Goal: Task Accomplishment & Management: Manage account settings

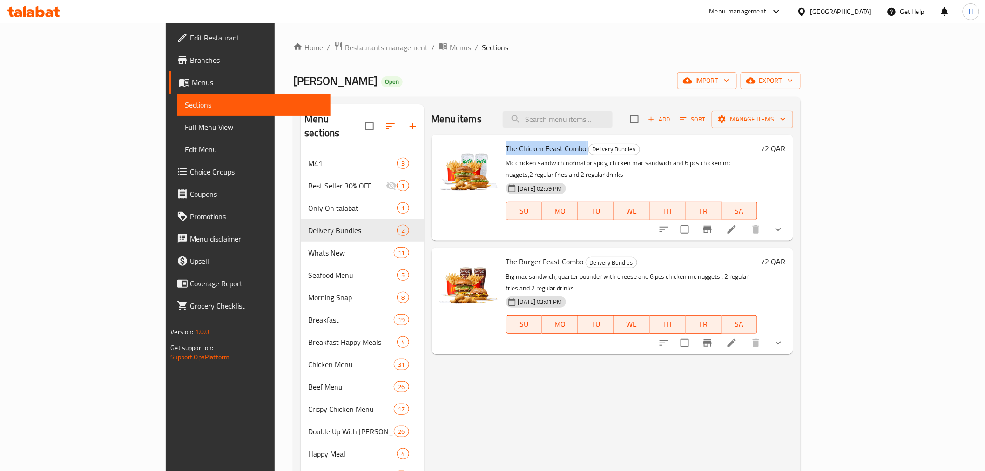
click at [345, 44] on span "Restaurants management" at bounding box center [386, 47] width 83 height 11
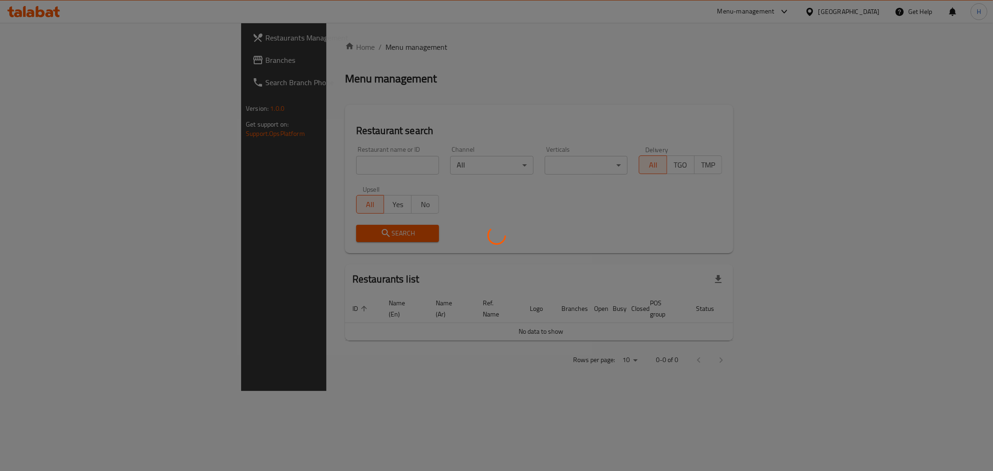
click at [289, 156] on div at bounding box center [496, 235] width 993 height 471
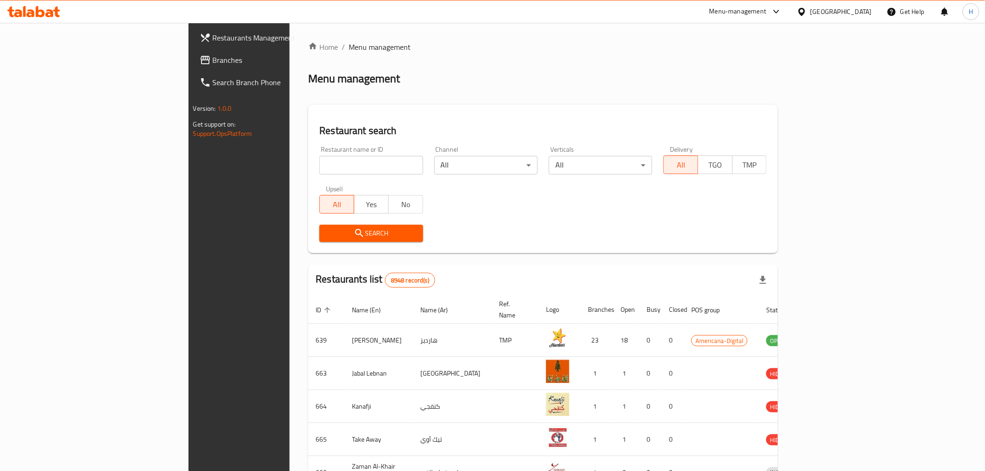
click at [319, 162] on input "search" at bounding box center [370, 165] width 103 height 19
type input "tcby"
click button "Search" at bounding box center [370, 233] width 103 height 17
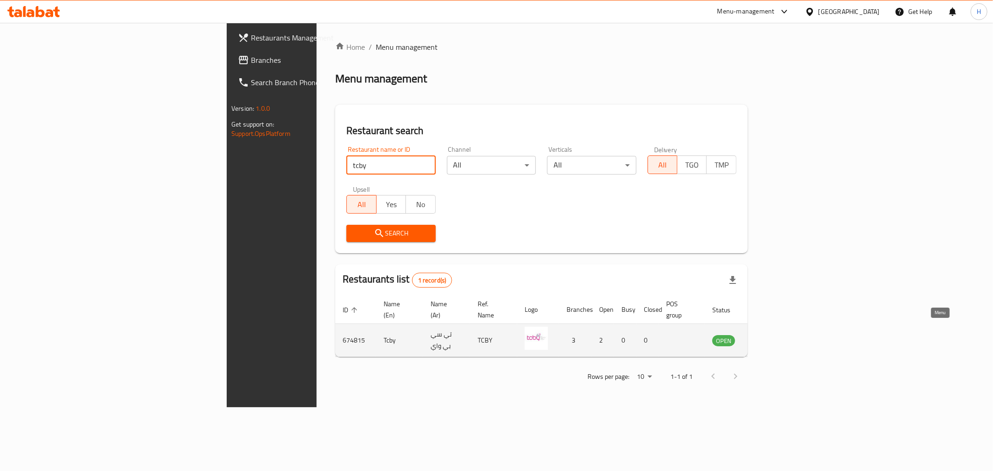
click at [772, 337] on icon "enhanced table" at bounding box center [766, 341] width 10 height 8
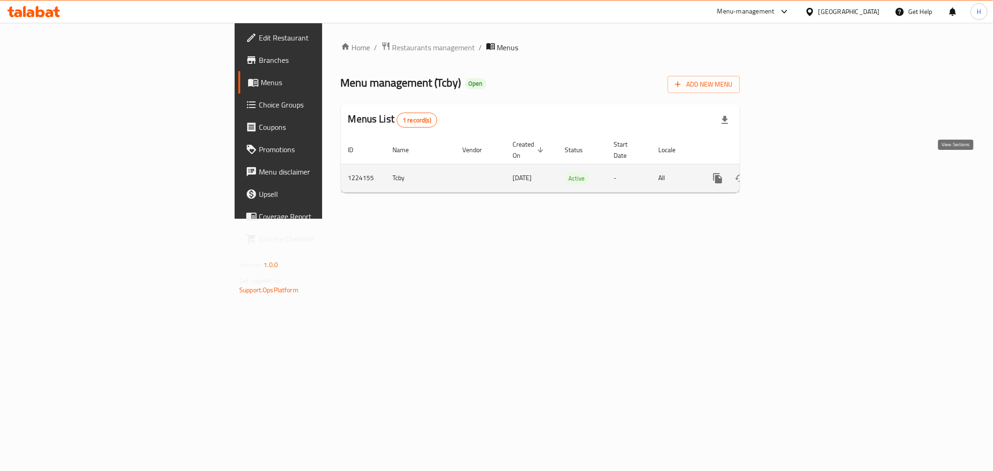
click at [790, 173] on icon "enhanced table" at bounding box center [784, 178] width 11 height 11
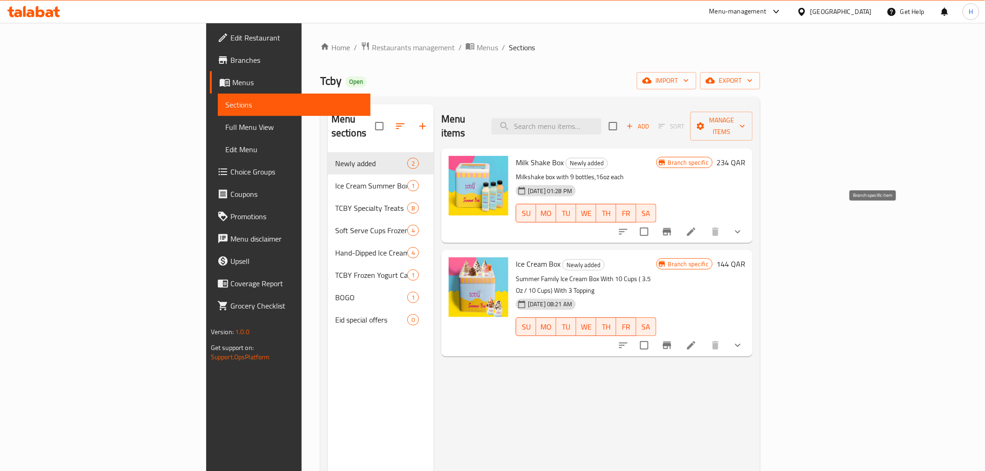
click at [678, 221] on button "Branch-specific-item" at bounding box center [667, 232] width 22 height 22
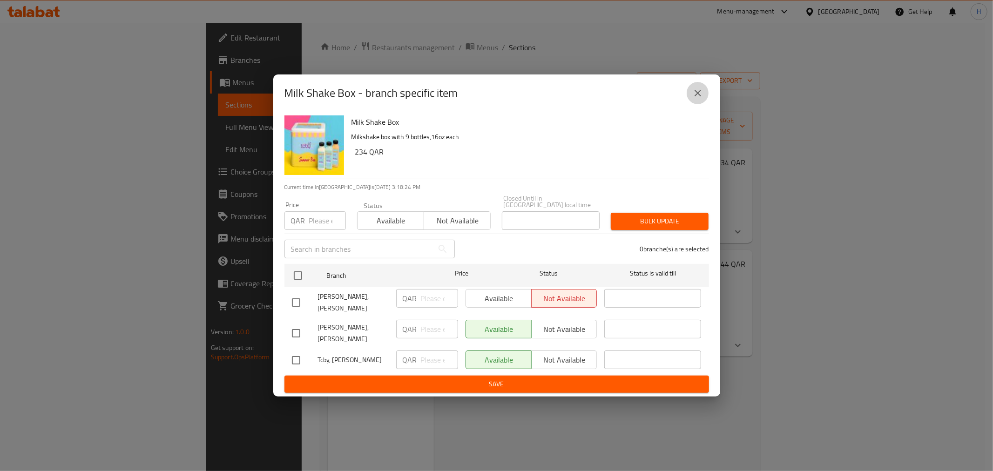
click at [698, 96] on icon "close" at bounding box center [697, 93] width 7 height 7
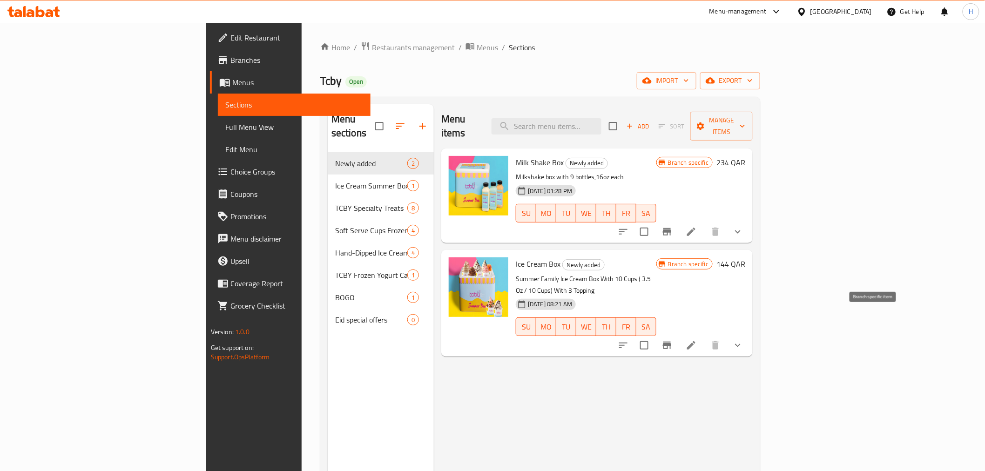
click at [671, 342] on icon "Branch-specific-item" at bounding box center [667, 345] width 8 height 7
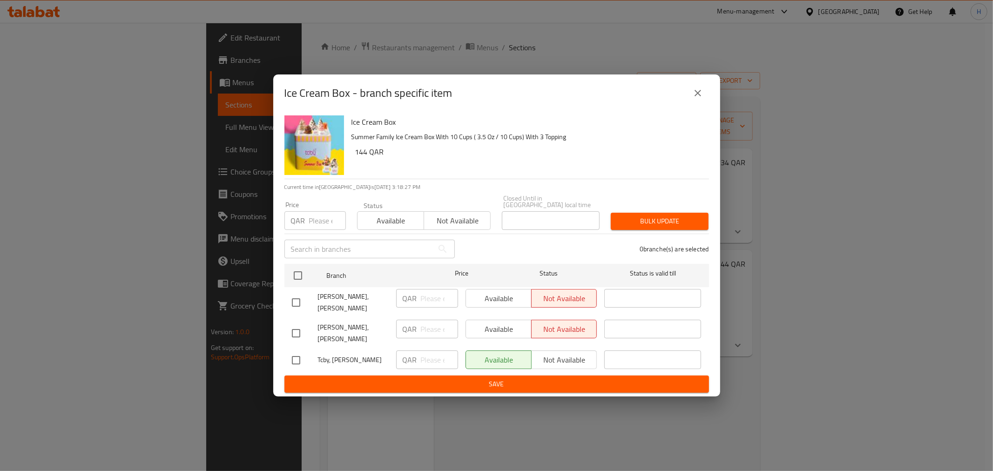
click at [697, 99] on icon "close" at bounding box center [697, 92] width 11 height 11
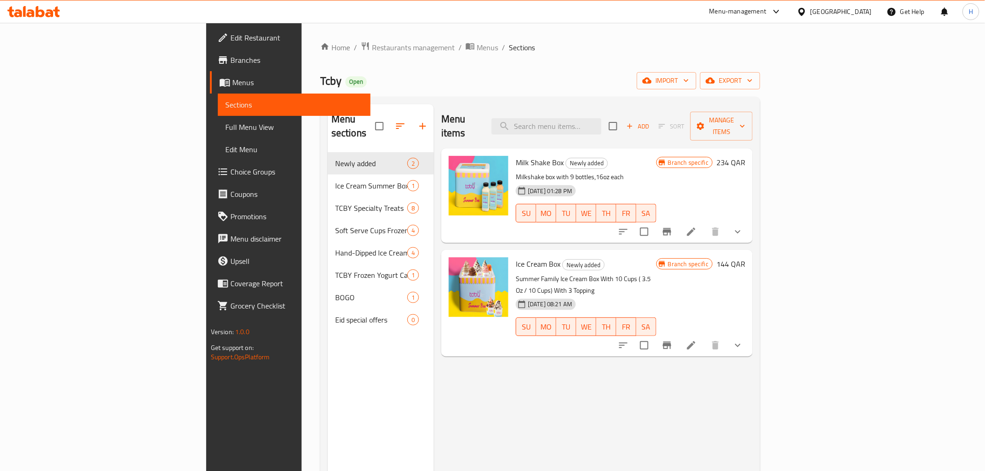
click at [678, 221] on button "Branch-specific-item" at bounding box center [667, 232] width 22 height 22
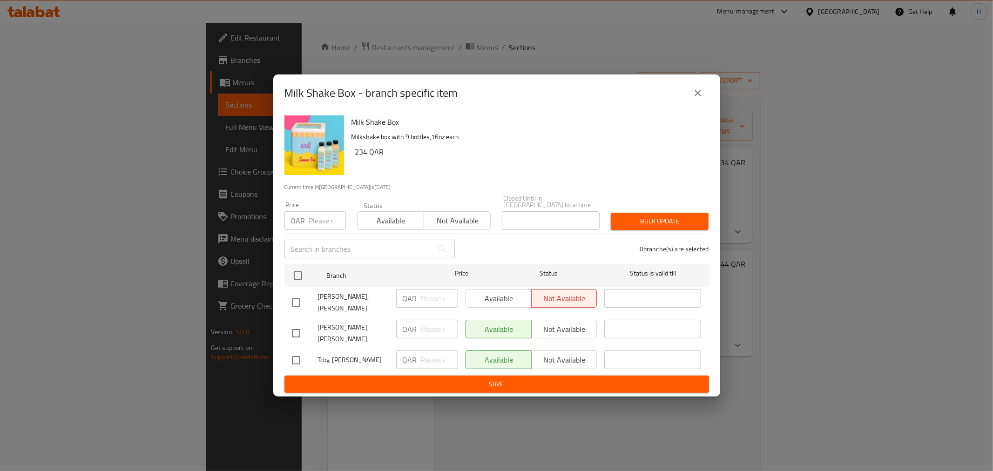
click at [295, 304] on input "checkbox" at bounding box center [296, 303] width 20 height 20
checkbox input "true"
click at [511, 302] on span "Available" at bounding box center [499, 298] width 58 height 13
click at [520, 378] on span "Save" at bounding box center [496, 384] width 409 height 12
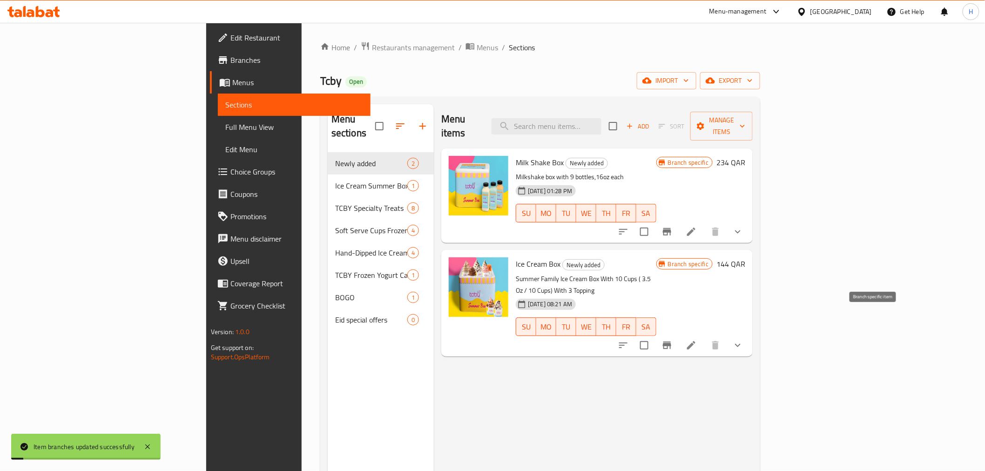
click at [672, 340] on icon "Branch-specific-item" at bounding box center [666, 345] width 11 height 11
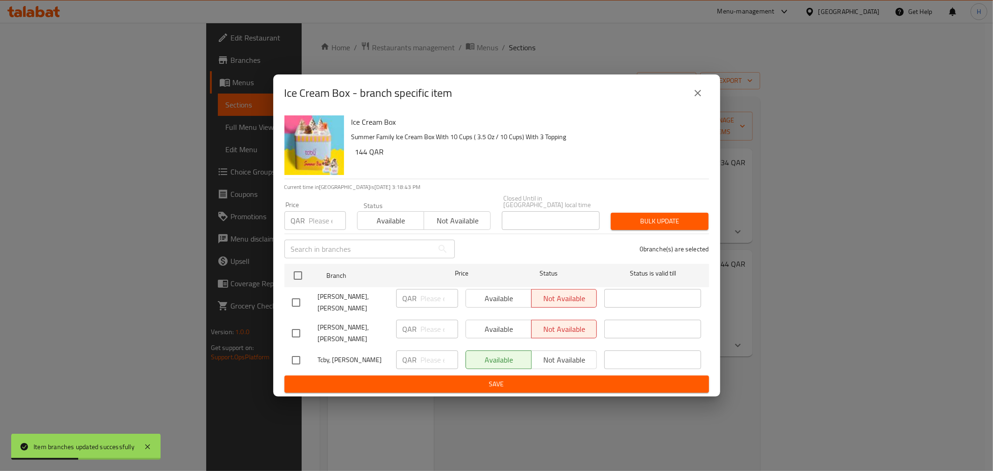
click at [294, 299] on input "checkbox" at bounding box center [296, 303] width 20 height 20
checkbox input "true"
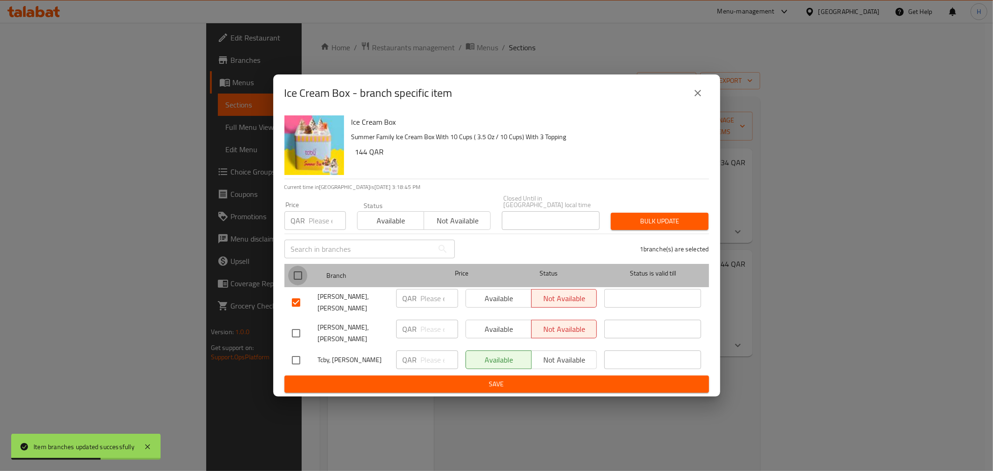
click at [302, 282] on input "checkbox" at bounding box center [298, 276] width 20 height 20
checkbox input "true"
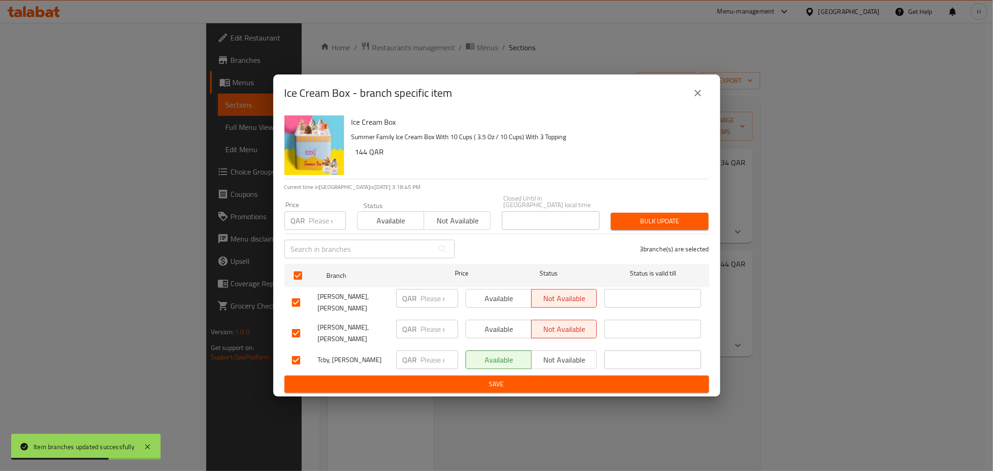
click at [375, 225] on span "Available" at bounding box center [390, 220] width 59 height 13
click at [550, 378] on span "Save" at bounding box center [496, 384] width 409 height 12
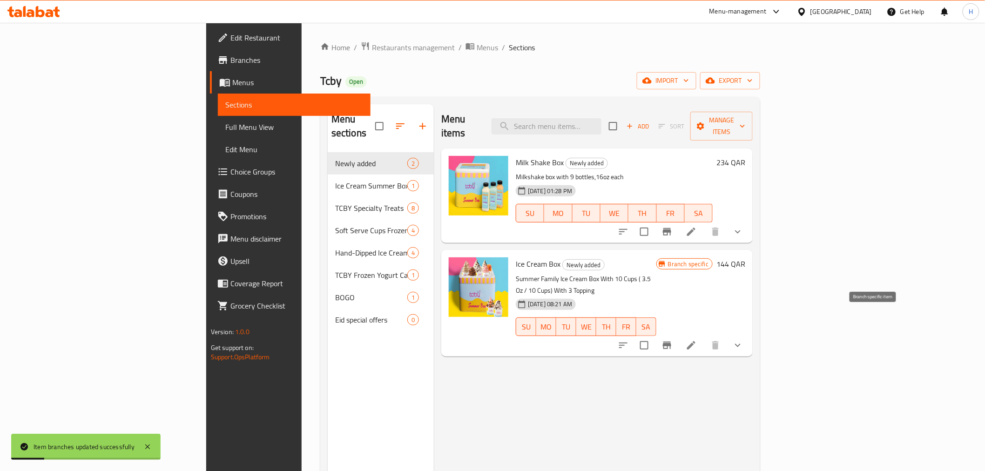
click at [672, 340] on icon "Branch-specific-item" at bounding box center [666, 345] width 11 height 11
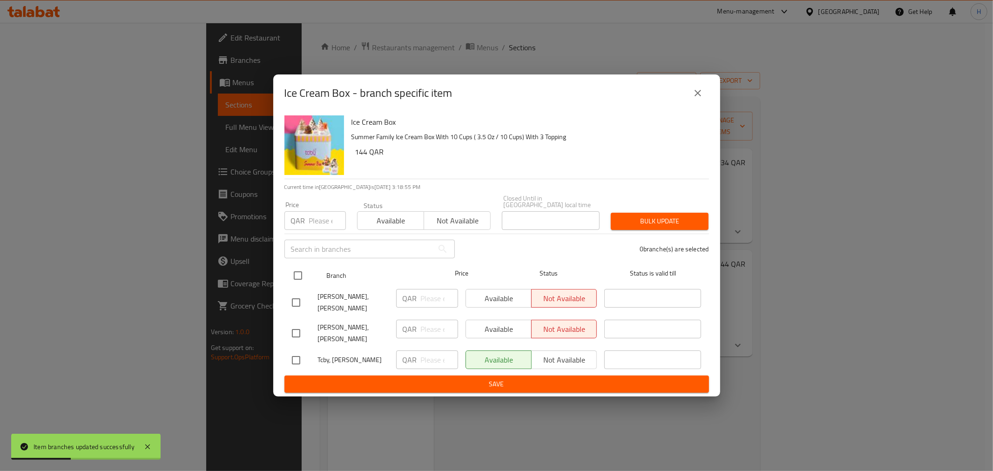
click at [299, 282] on input "checkbox" at bounding box center [298, 276] width 20 height 20
checkbox input "true"
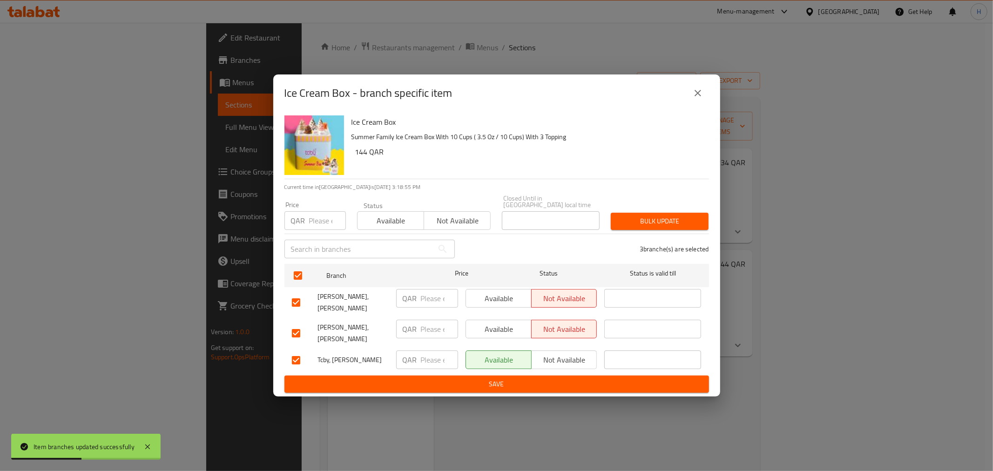
click at [374, 213] on div "Available Not available" at bounding box center [424, 216] width 134 height 28
click at [392, 224] on span "Available" at bounding box center [390, 220] width 59 height 13
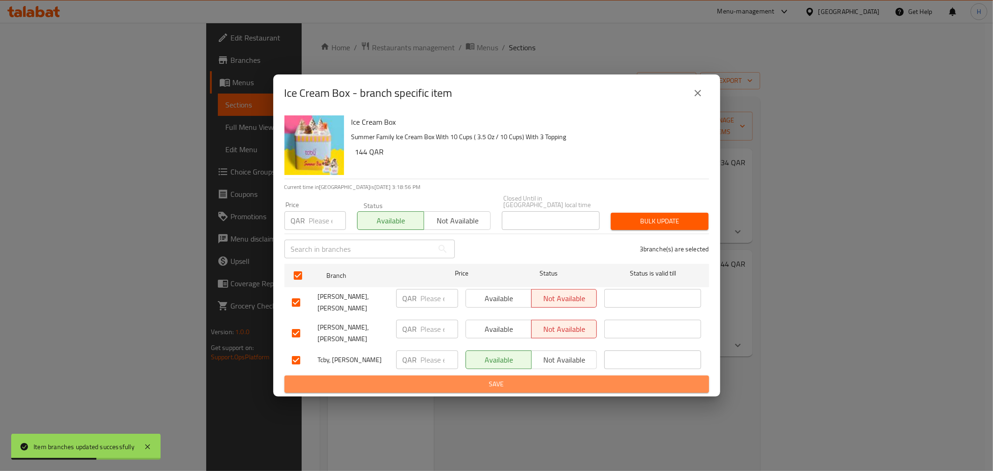
click at [502, 378] on span "Save" at bounding box center [496, 384] width 409 height 12
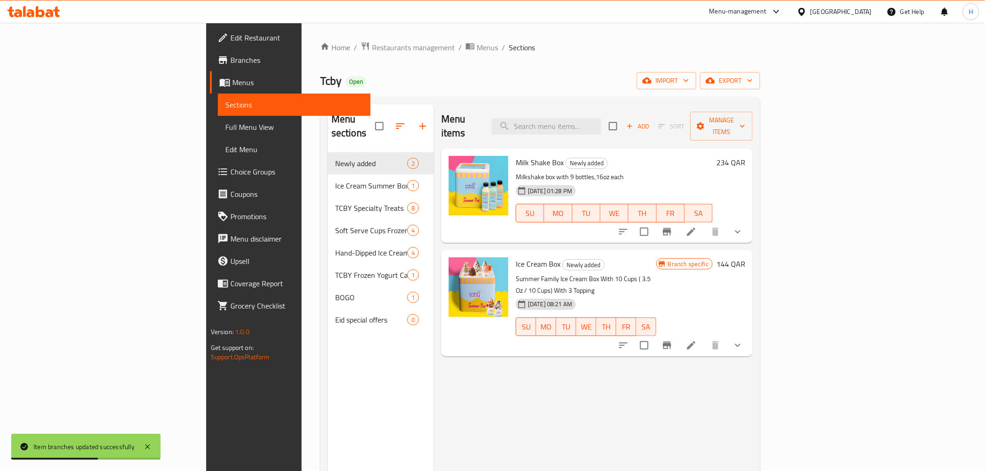
click at [540, 379] on div "Menu items Add Sort Manage items Milk Shake Box Newly added Milkshake box with …" at bounding box center [593, 339] width 319 height 471
click at [320, 81] on span "Tcby" at bounding box center [330, 80] width 21 height 21
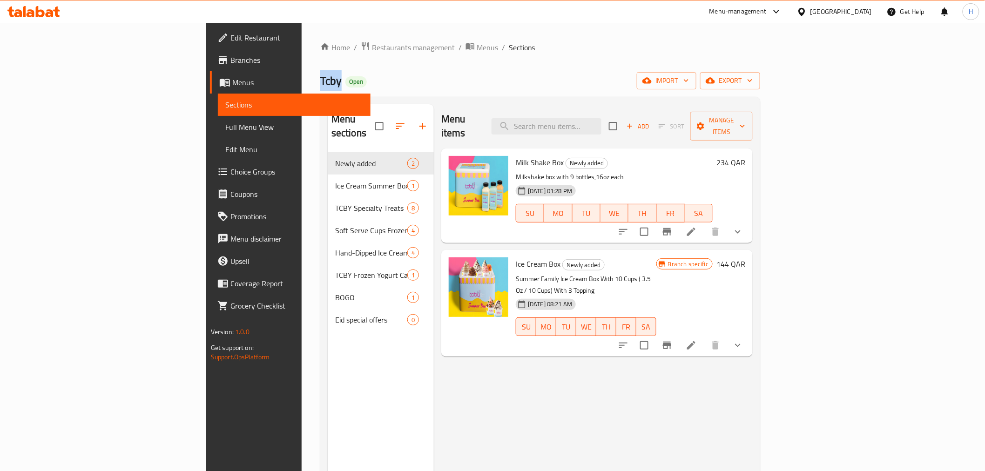
copy span "Tcby"
click at [372, 52] on span "Restaurants management" at bounding box center [413, 47] width 83 height 11
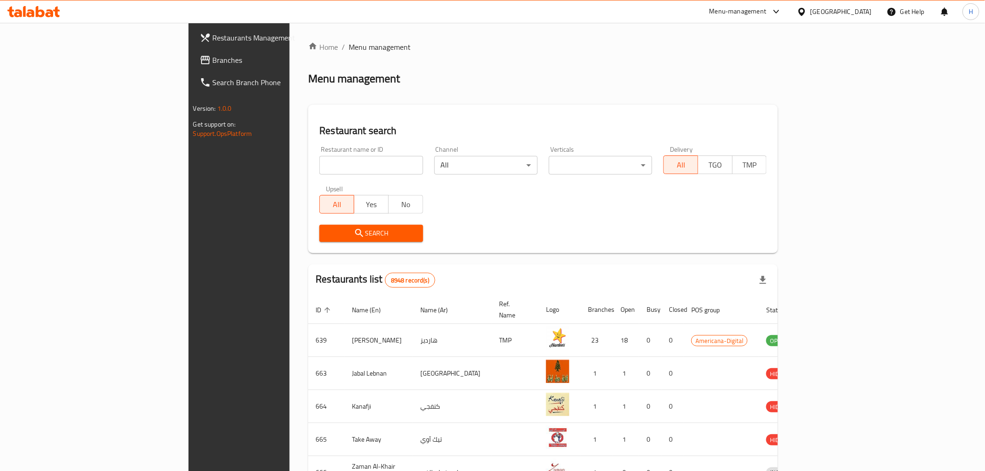
drag, startPoint x: 270, startPoint y: 166, endPoint x: 264, endPoint y: 163, distance: 6.7
click at [319, 166] on input "search" at bounding box center [370, 165] width 103 height 19
type input "mcd"
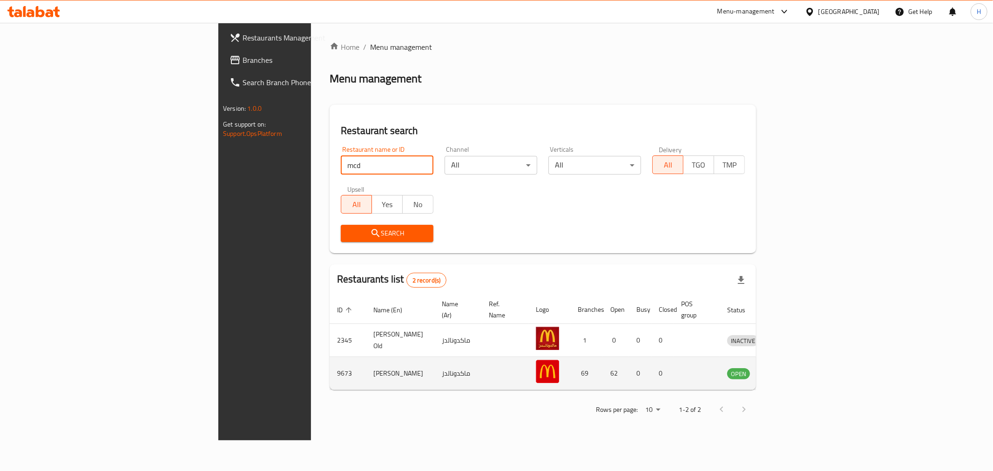
click at [794, 368] on link "enhanced table" at bounding box center [785, 373] width 17 height 11
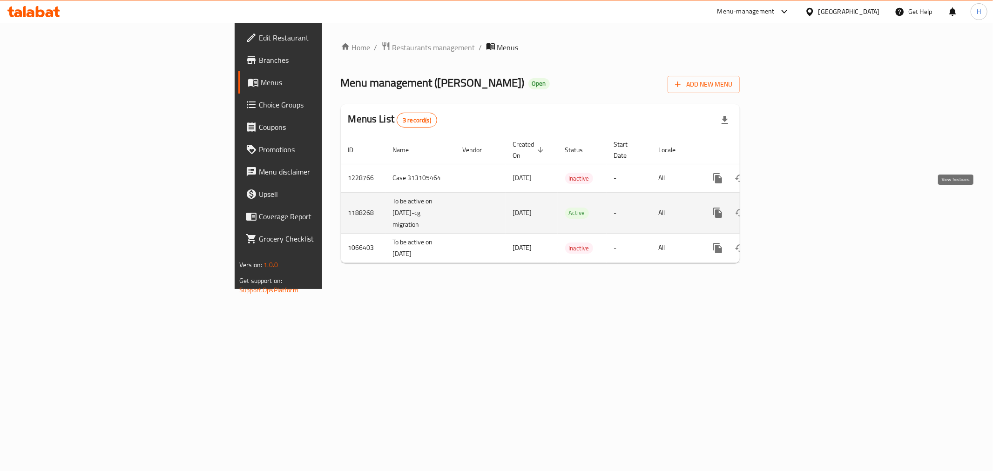
click at [790, 207] on icon "enhanced table" at bounding box center [784, 212] width 11 height 11
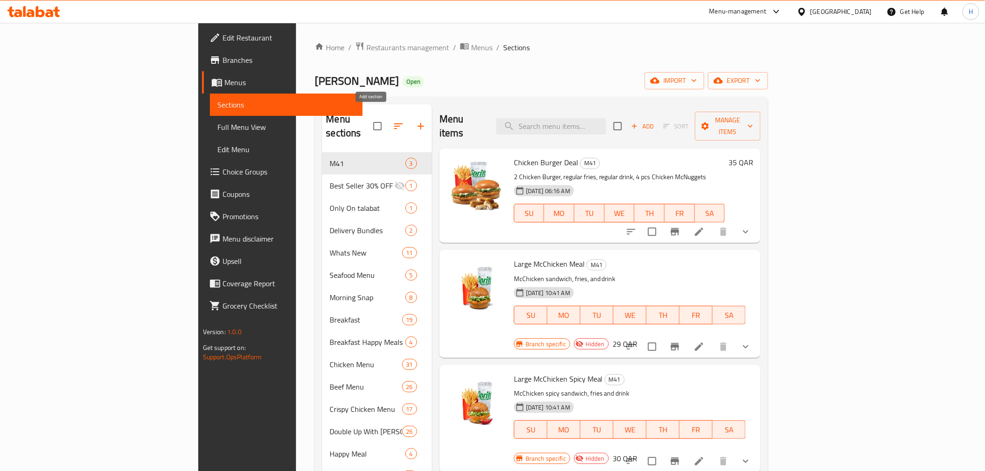
click at [415, 121] on icon "button" at bounding box center [420, 126] width 11 height 11
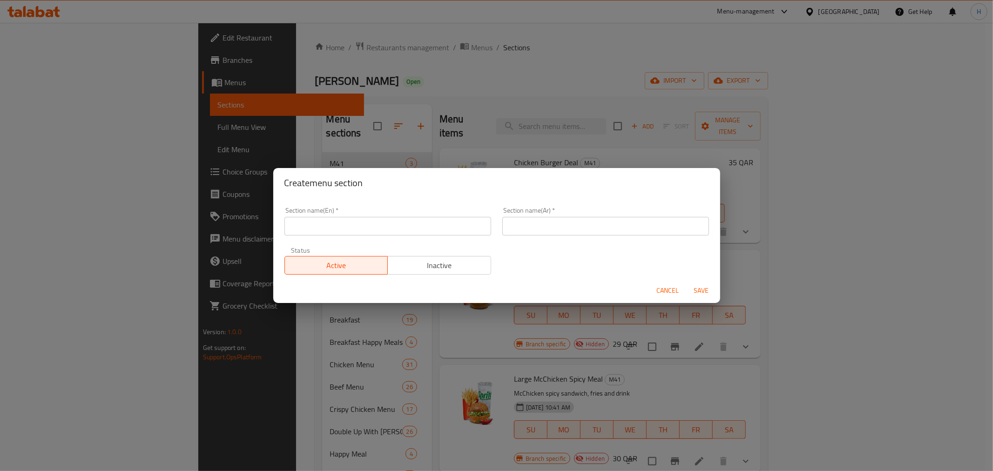
click at [406, 226] on input "text" at bounding box center [387, 226] width 207 height 19
paste input "Summer Refreshers"
type input "Summer Refreshers"
click at [663, 227] on input "text" at bounding box center [605, 226] width 207 height 19
paste input "مشروبات صيفيّة منعشة"
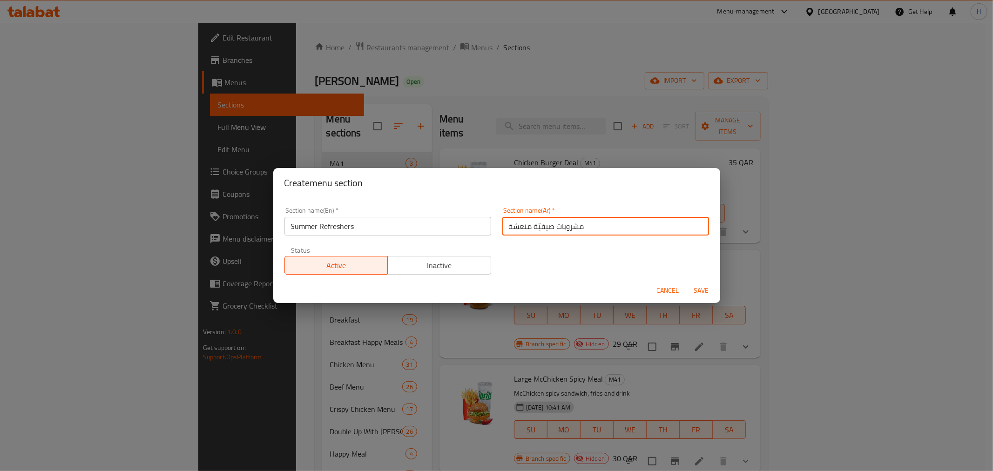
type input "مشروبات صيفيّة منعشة"
click at [704, 288] on span "Save" at bounding box center [701, 291] width 22 height 12
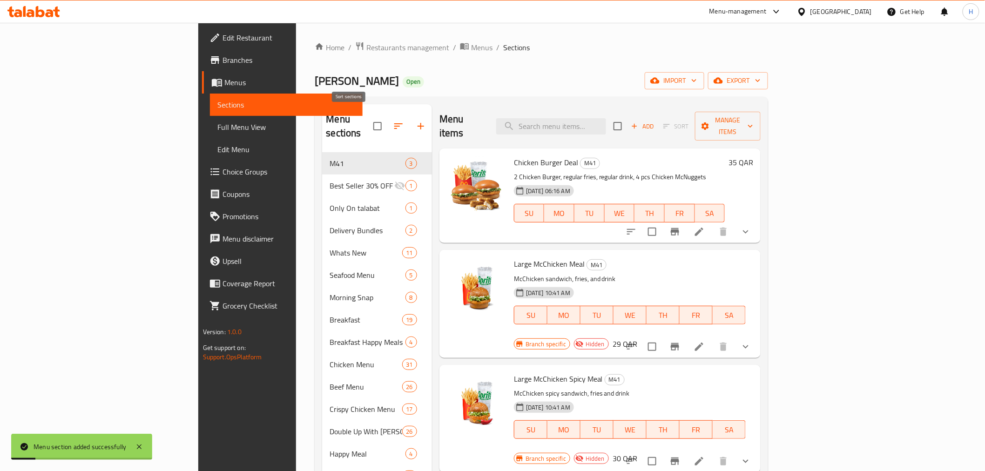
click at [393, 121] on icon "button" at bounding box center [398, 126] width 11 height 11
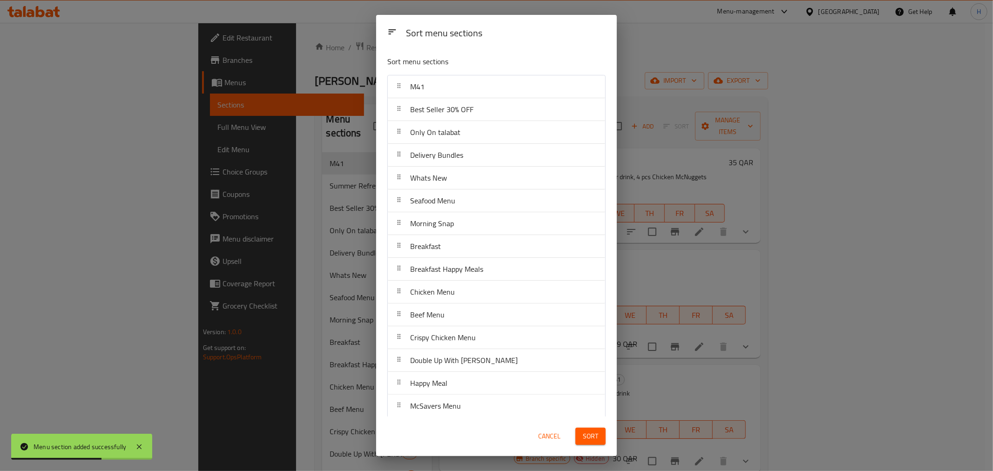
click at [319, 65] on div "Sort menu sections Sort menu sections M41 Best Seller 30% OFF Only On talabat D…" at bounding box center [496, 235] width 993 height 471
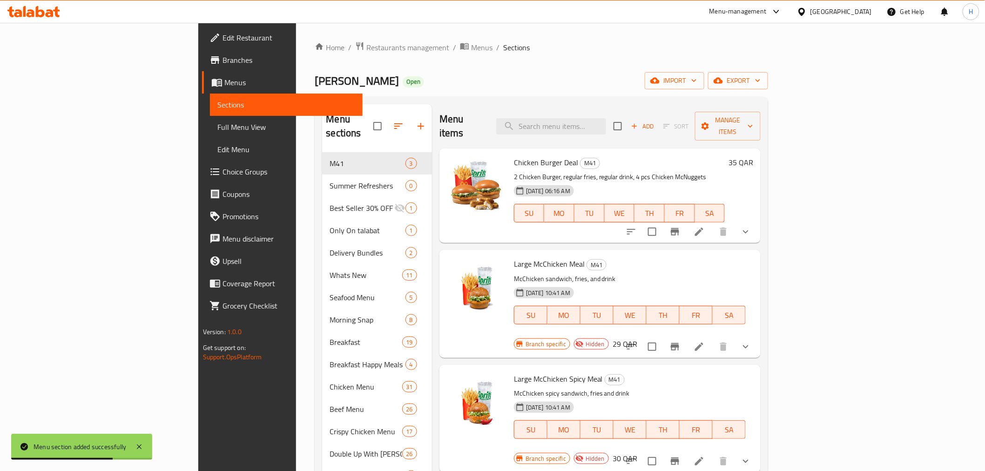
click at [393, 121] on icon "button" at bounding box center [398, 126] width 11 height 11
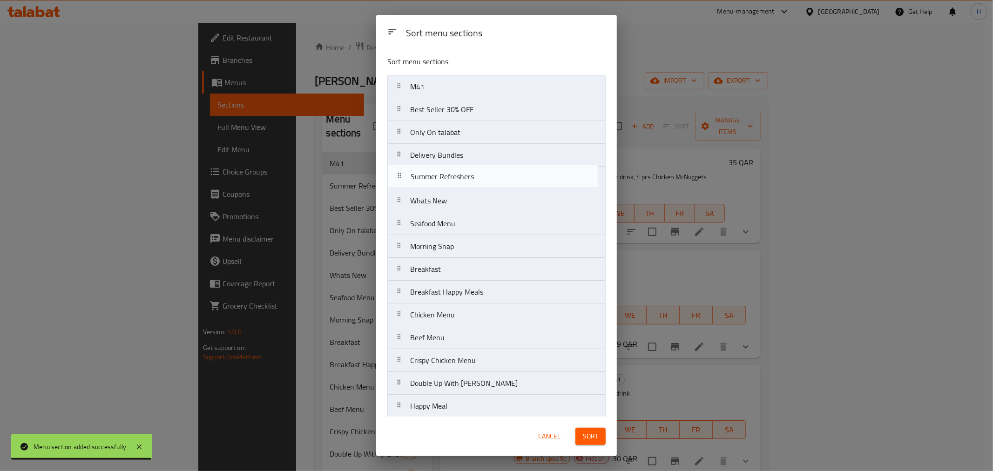
drag, startPoint x: 447, startPoint y: 115, endPoint x: 447, endPoint y: 185, distance: 69.3
click at [447, 185] on nav "M41 Summer Refreshers Best Seller 30% OFF Only On talabat Delivery Bundles What…" at bounding box center [496, 326] width 218 height 503
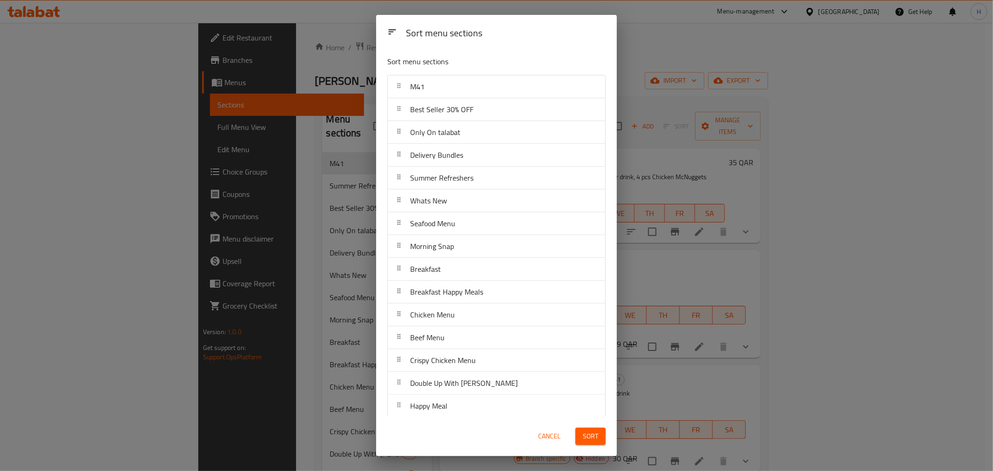
drag, startPoint x: 602, startPoint y: 447, endPoint x: 591, endPoint y: 436, distance: 14.8
click at [601, 447] on div "Sort" at bounding box center [590, 436] width 41 height 28
click at [590, 436] on span "Sort" at bounding box center [590, 436] width 15 height 12
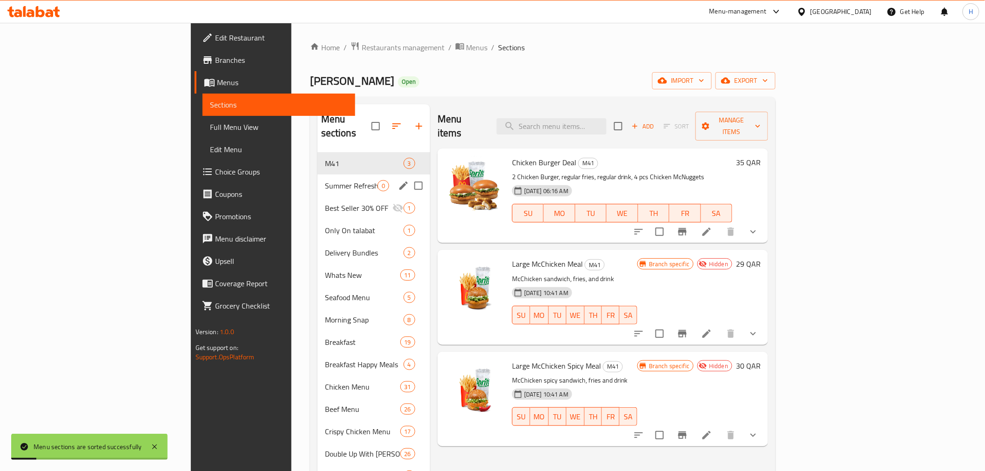
click at [317, 178] on div "Summer Refreshers 0" at bounding box center [373, 185] width 113 height 22
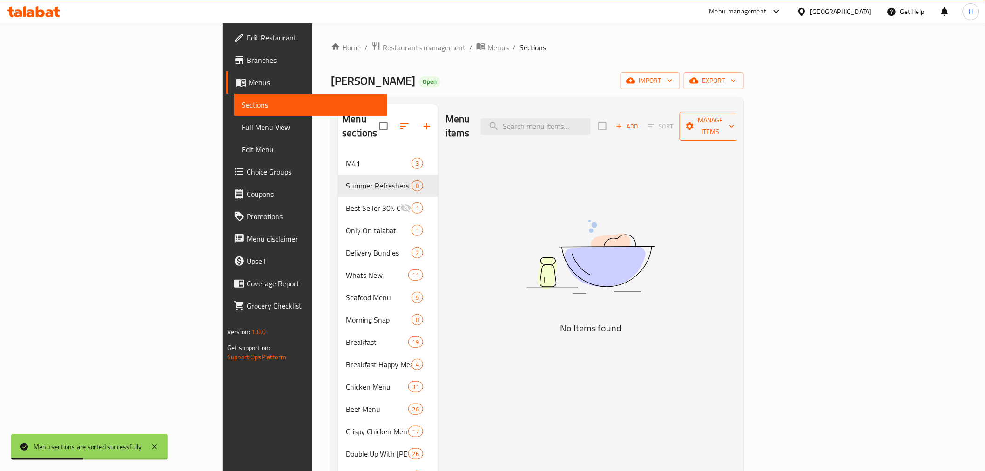
click at [734, 119] on span "Manage items" at bounding box center [710, 125] width 47 height 23
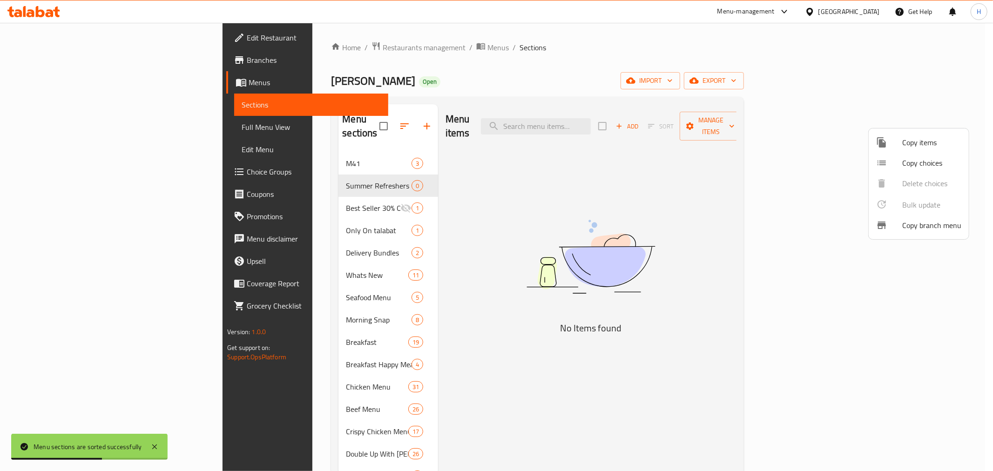
click at [918, 141] on span "Copy items" at bounding box center [931, 142] width 59 height 11
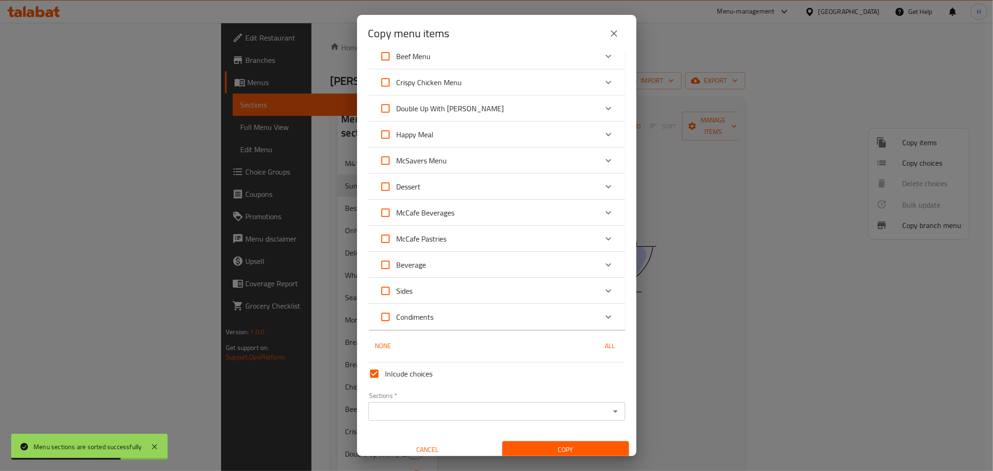
scroll to position [306, 0]
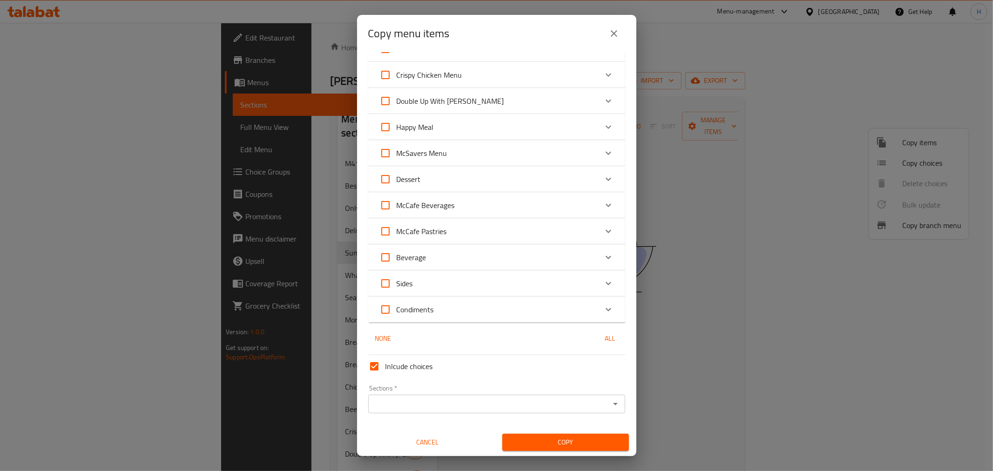
click at [603, 204] on icon "Expand" at bounding box center [608, 205] width 11 height 11
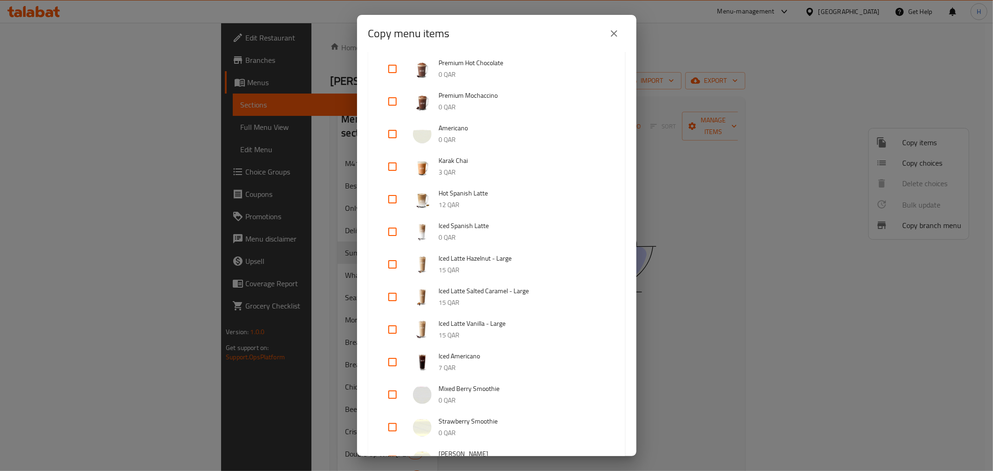
scroll to position [565, 0]
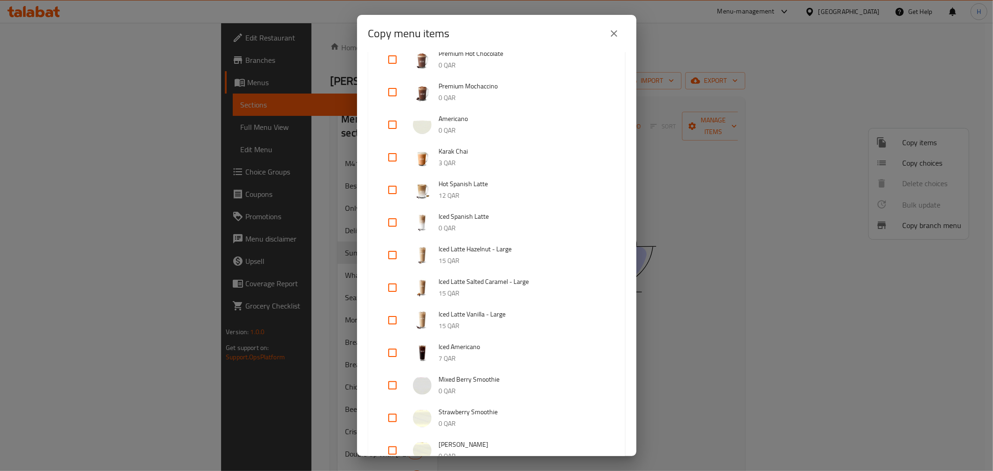
click at [389, 351] on input "checkbox" at bounding box center [392, 353] width 22 height 22
checkbox input "true"
click at [398, 223] on input "checkbox" at bounding box center [392, 222] width 22 height 22
checkbox input "true"
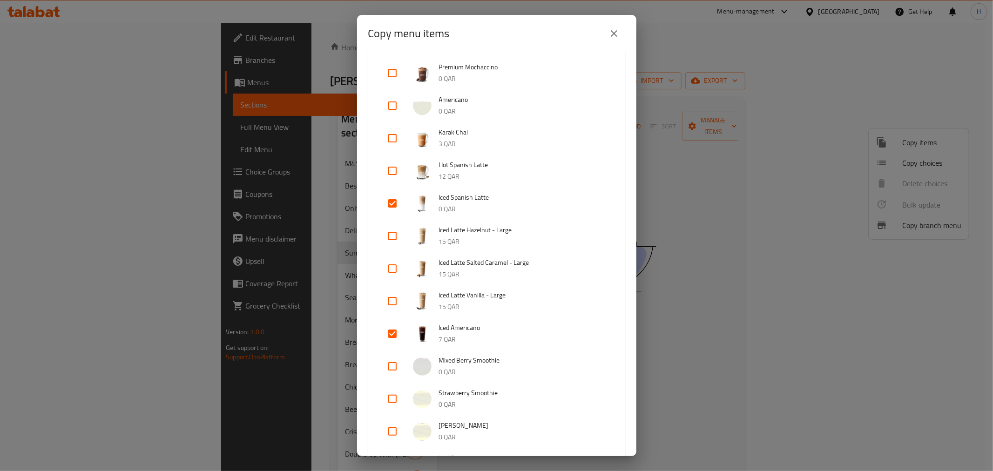
scroll to position [617, 0]
click at [389, 334] on input "checkbox" at bounding box center [392, 333] width 22 height 22
checkbox input "true"
click at [392, 362] on input "checkbox" at bounding box center [392, 366] width 22 height 22
checkbox input "true"
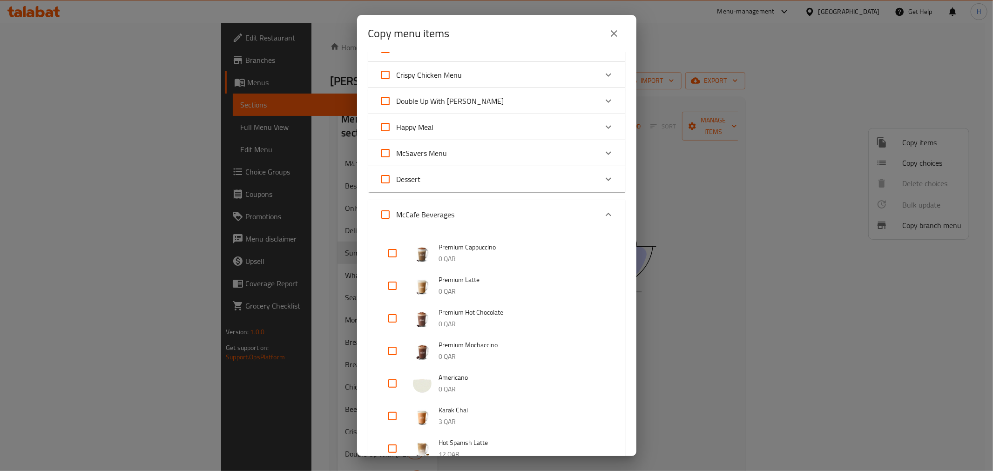
scroll to position [0, 0]
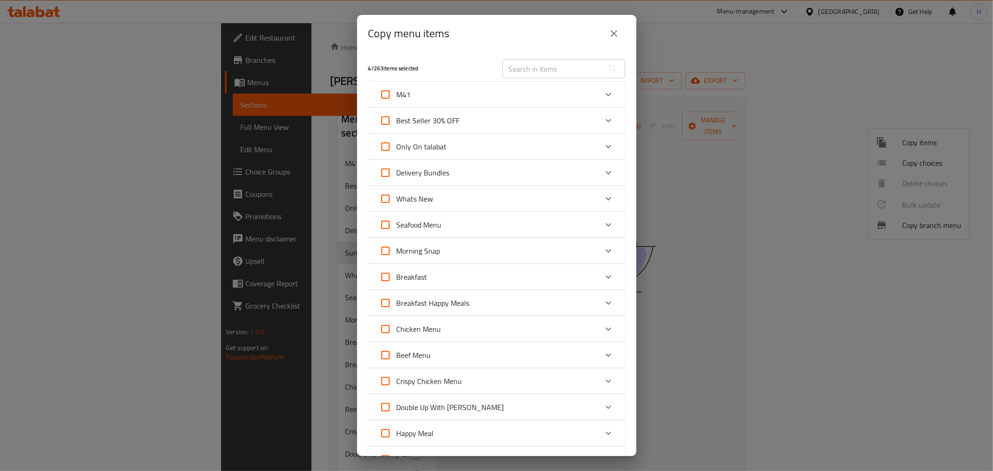
click at [605, 197] on icon "Expand" at bounding box center [608, 198] width 6 height 3
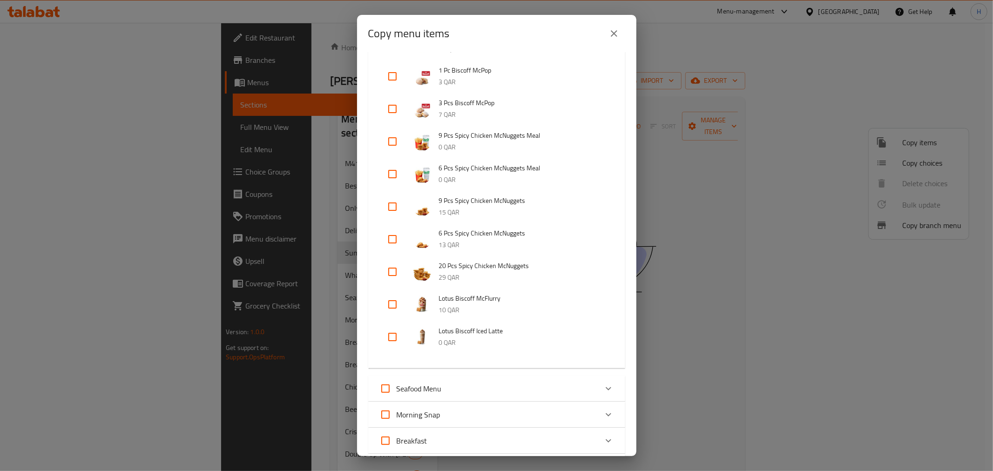
scroll to position [258, 0]
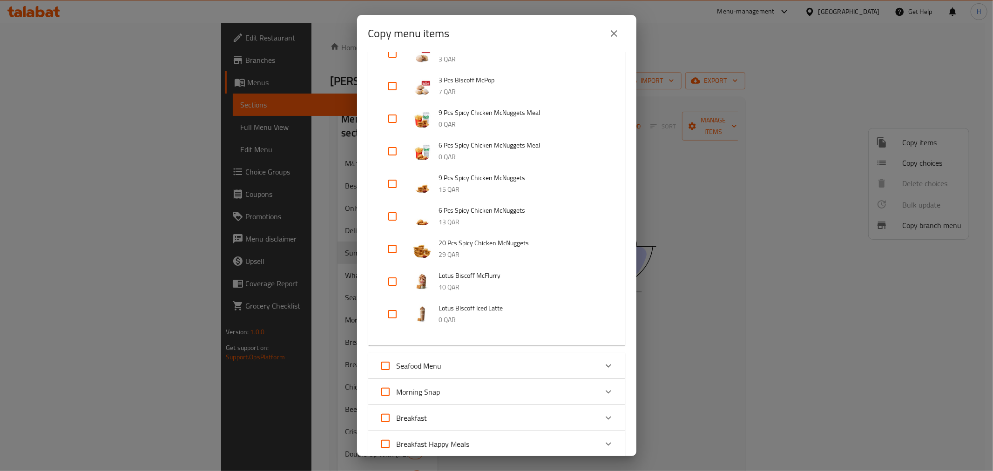
click at [391, 282] on input "checkbox" at bounding box center [392, 281] width 22 height 22
checkbox input "true"
click at [396, 315] on input "checkbox" at bounding box center [392, 314] width 22 height 22
checkbox input "true"
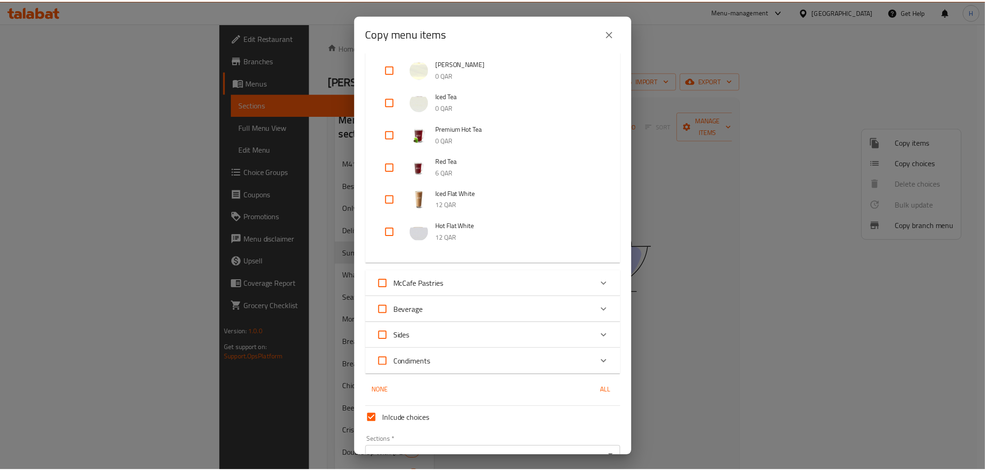
scroll to position [1396, 0]
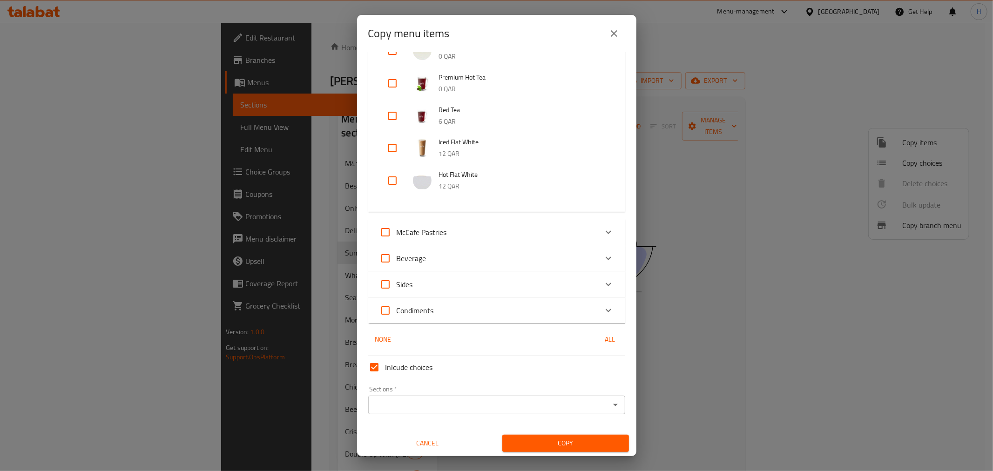
click at [466, 405] on input "Sections   *" at bounding box center [489, 404] width 236 height 13
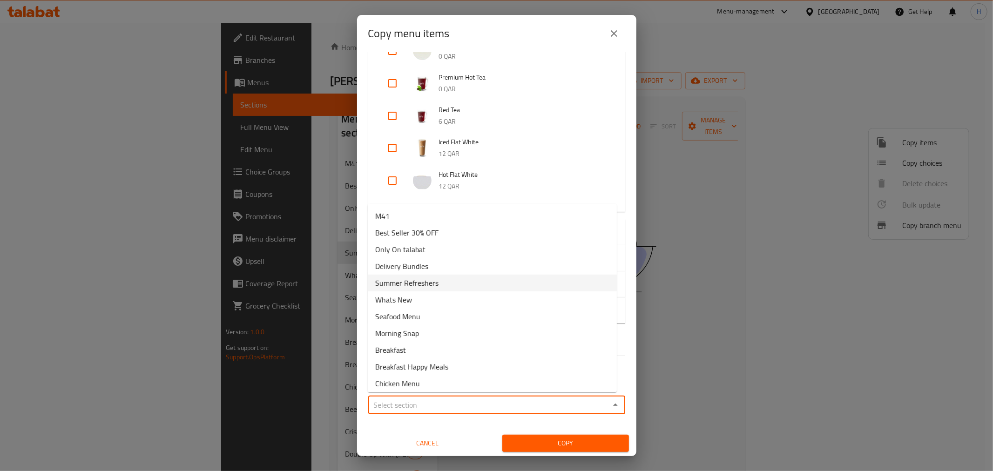
click at [408, 281] on span "Summer Refreshers" at bounding box center [406, 282] width 63 height 11
type input "Summer Refreshers"
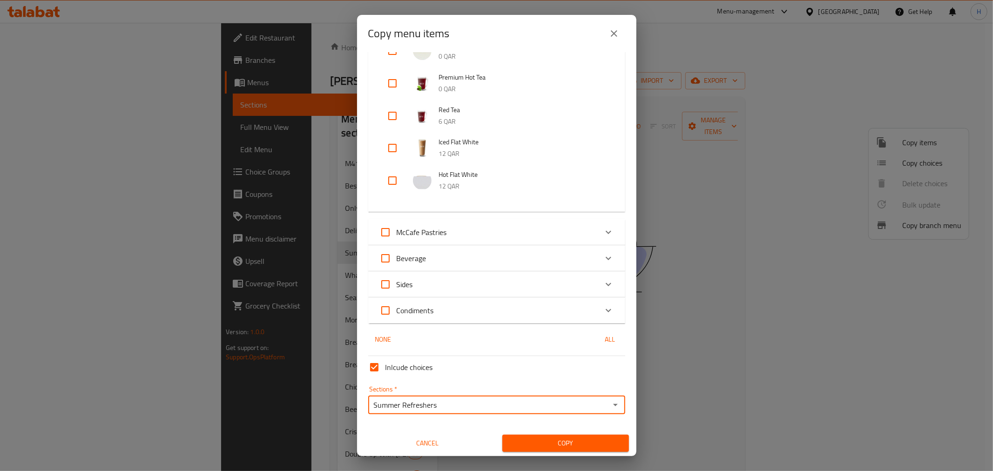
click at [542, 435] on button "Copy" at bounding box center [565, 443] width 127 height 17
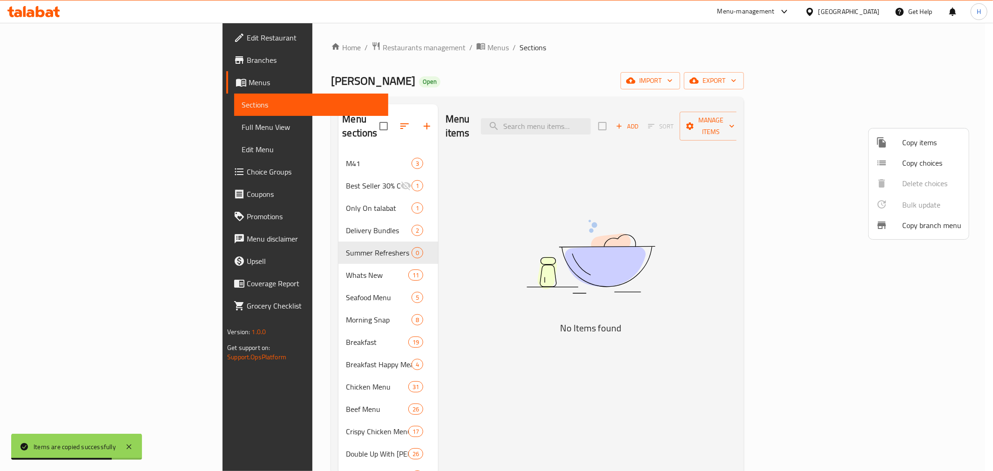
click at [252, 153] on div at bounding box center [496, 235] width 993 height 471
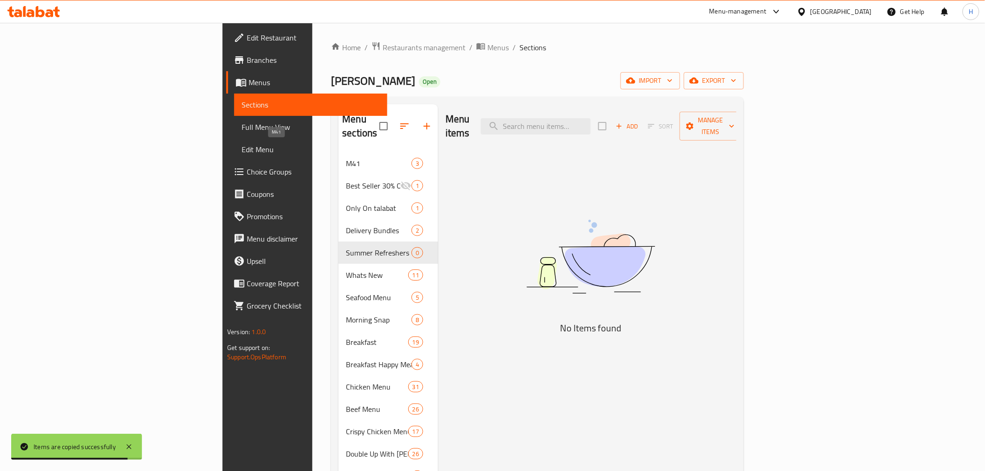
click at [346, 158] on span "M41" at bounding box center [378, 163] width 65 height 11
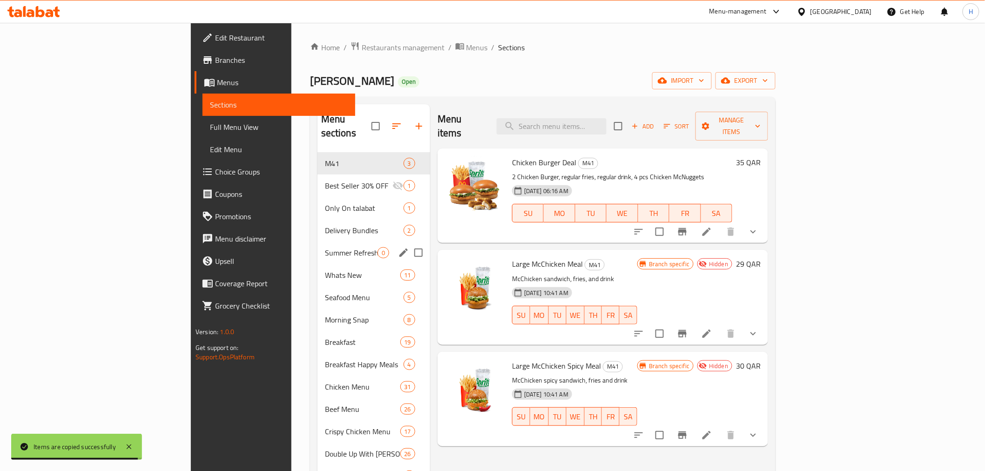
click at [317, 242] on div "Summer Refreshers 0" at bounding box center [373, 253] width 113 height 22
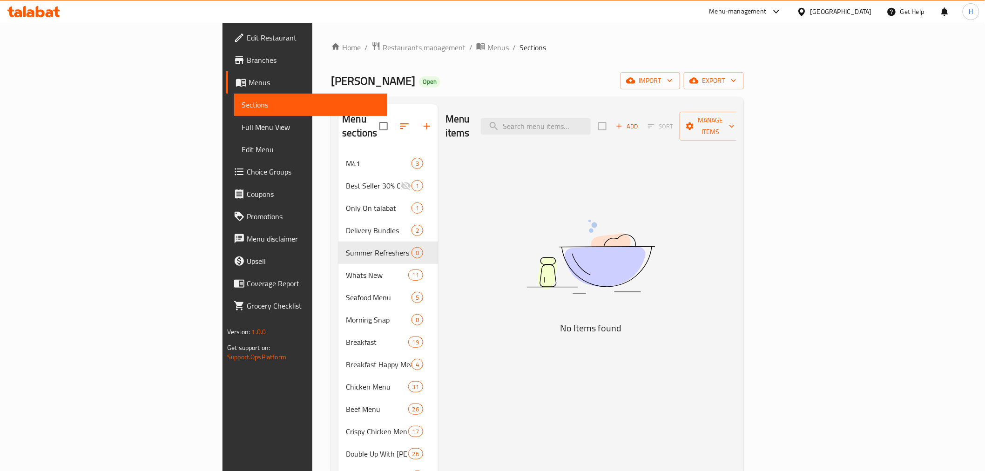
click at [611, 242] on img at bounding box center [590, 256] width 233 height 123
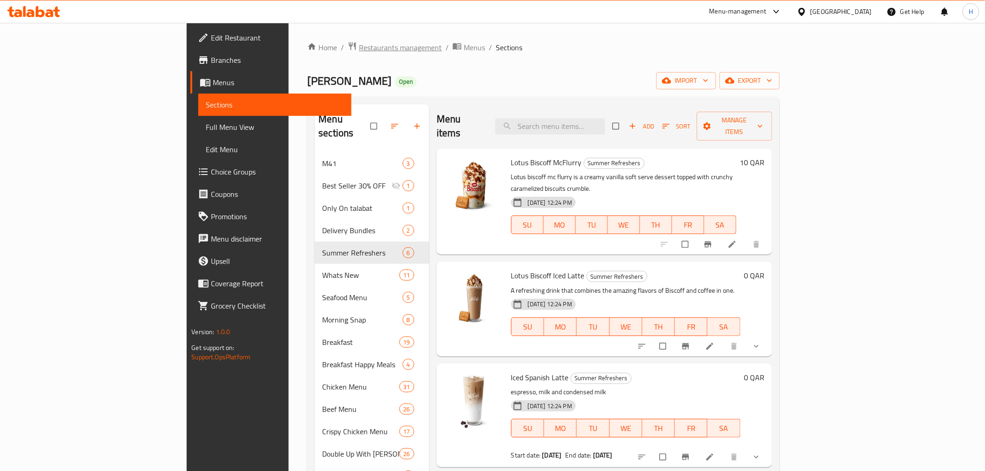
click at [359, 52] on span "Restaurants management" at bounding box center [400, 47] width 83 height 11
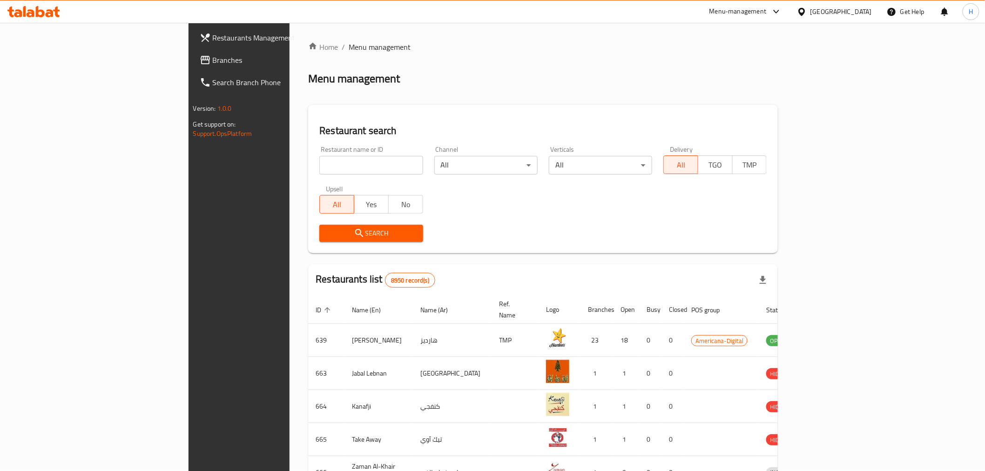
click at [319, 169] on input "search" at bounding box center [370, 165] width 103 height 19
paste input "Coffee Beanery."
click button "Search" at bounding box center [370, 233] width 103 height 17
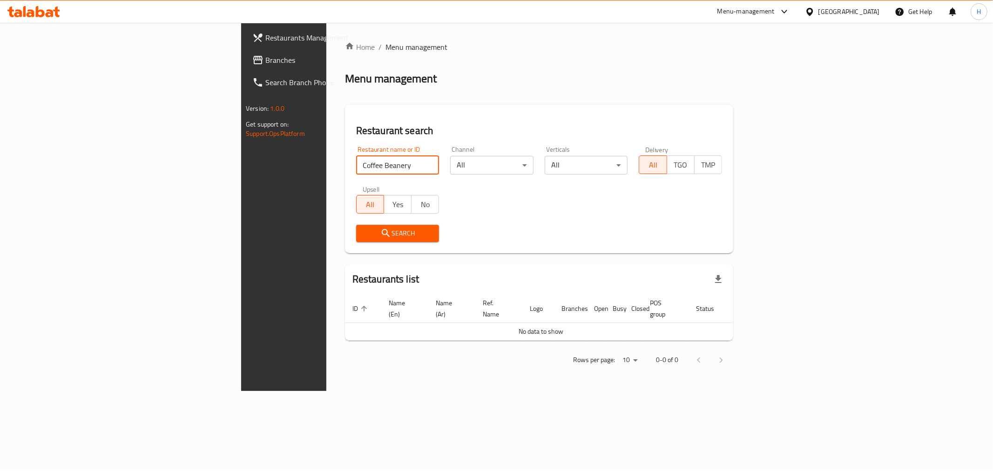
type input "Coffee Beanery"
click button "Search" at bounding box center [397, 233] width 83 height 17
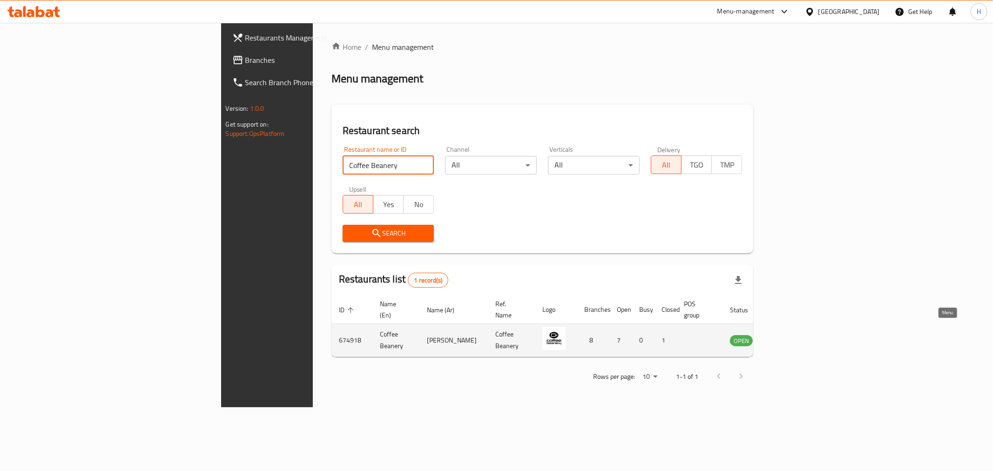
click at [788, 339] on icon "enhanced table" at bounding box center [786, 341] width 3 height 4
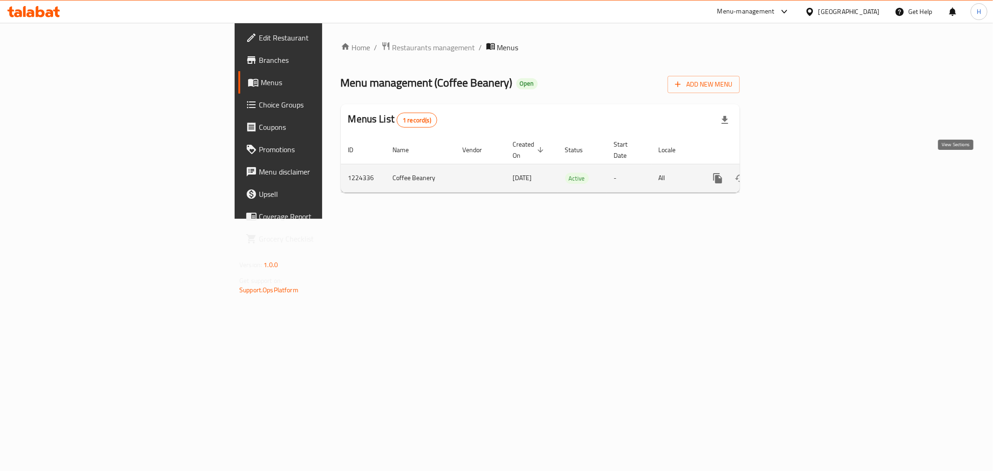
click at [790, 173] on icon "enhanced table" at bounding box center [784, 178] width 11 height 11
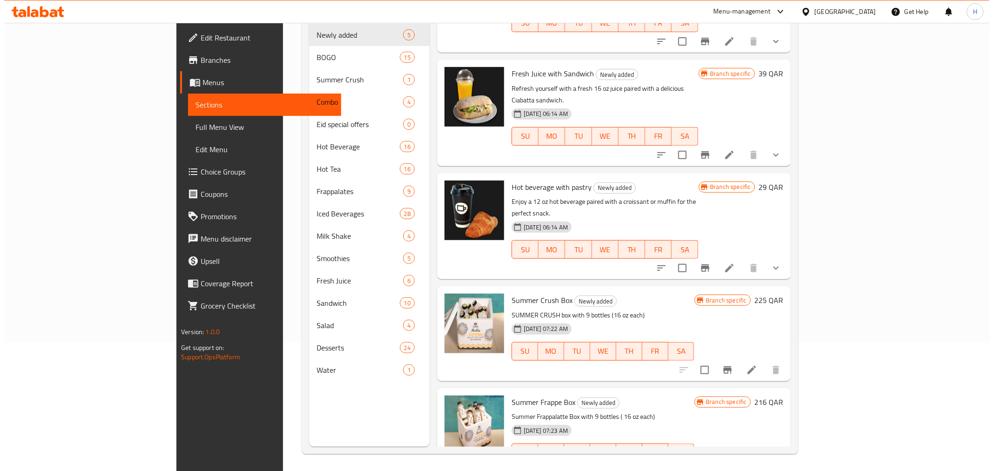
scroll to position [130, 0]
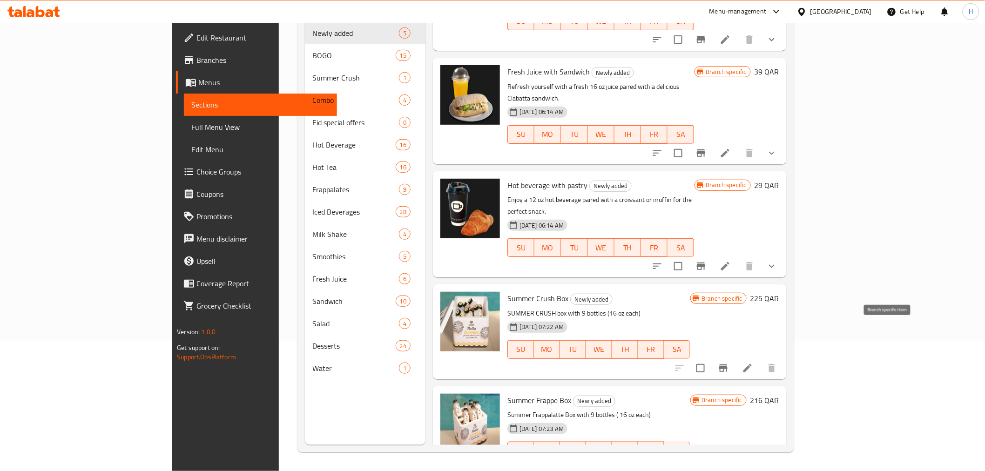
click at [729, 362] on icon "Branch-specific-item" at bounding box center [723, 367] width 11 height 11
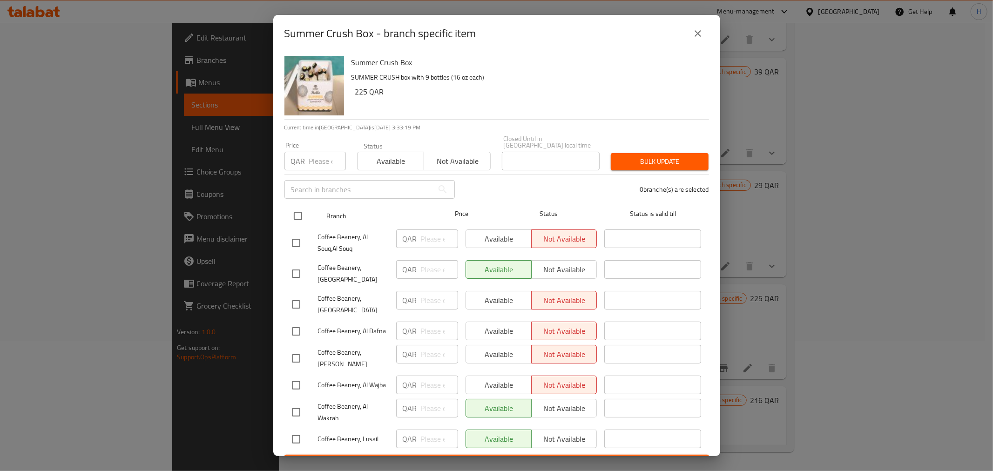
click at [298, 207] on input "checkbox" at bounding box center [298, 216] width 20 height 20
checkbox input "true"
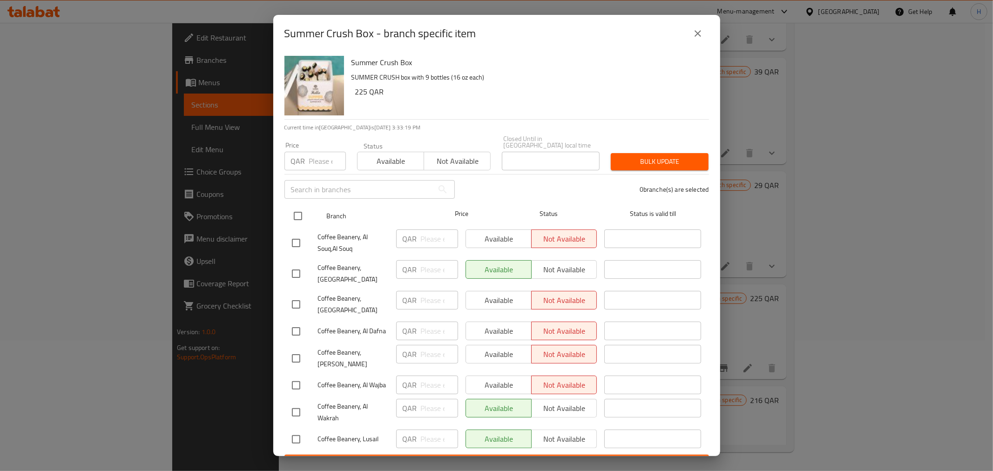
checkbox input "true"
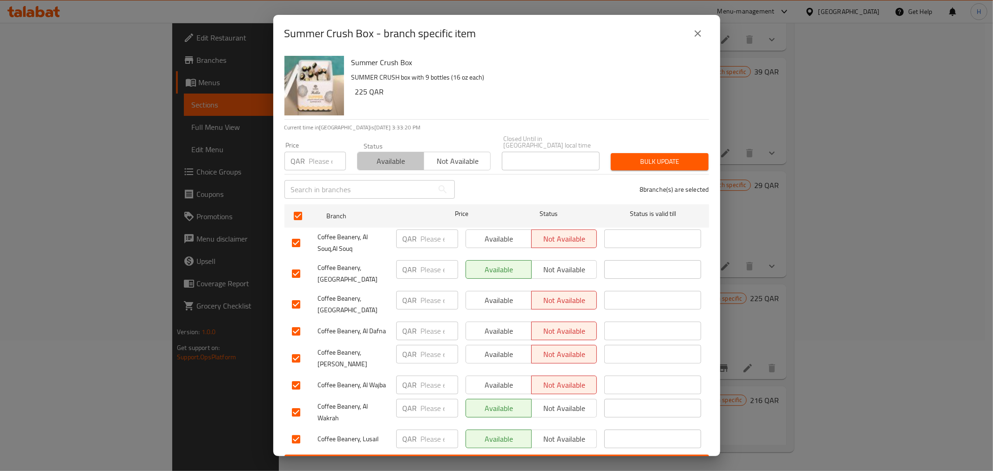
click at [402, 157] on span "Available" at bounding box center [390, 160] width 59 height 13
click at [649, 160] on span "Bulk update" at bounding box center [659, 162] width 83 height 12
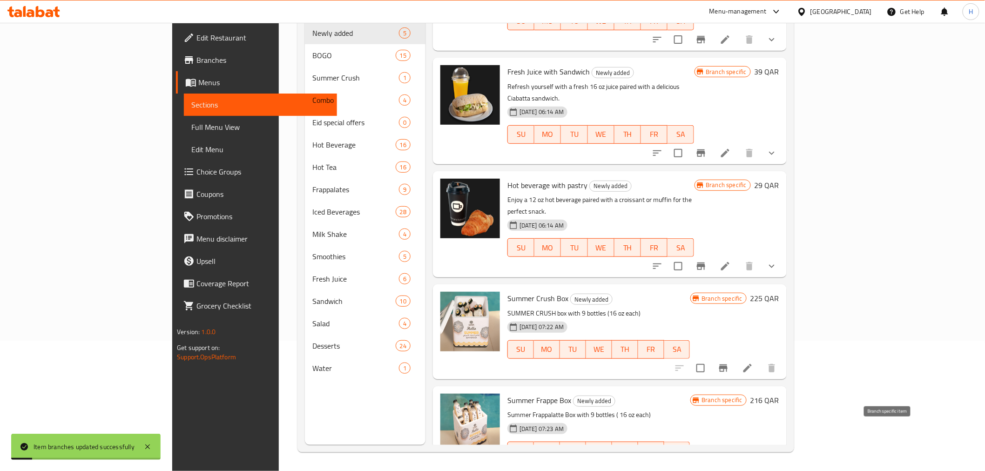
click at [729, 464] on icon "Branch-specific-item" at bounding box center [723, 469] width 11 height 11
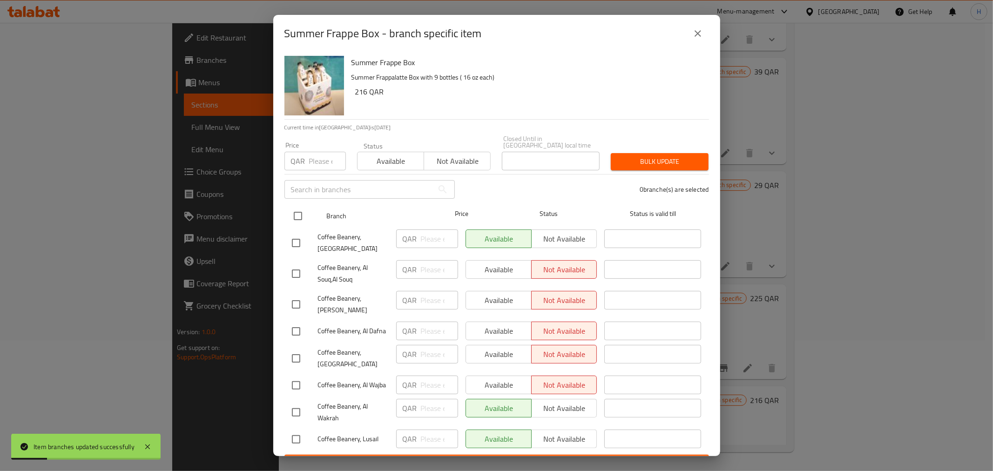
click at [292, 211] on input "checkbox" at bounding box center [298, 216] width 20 height 20
checkbox input "true"
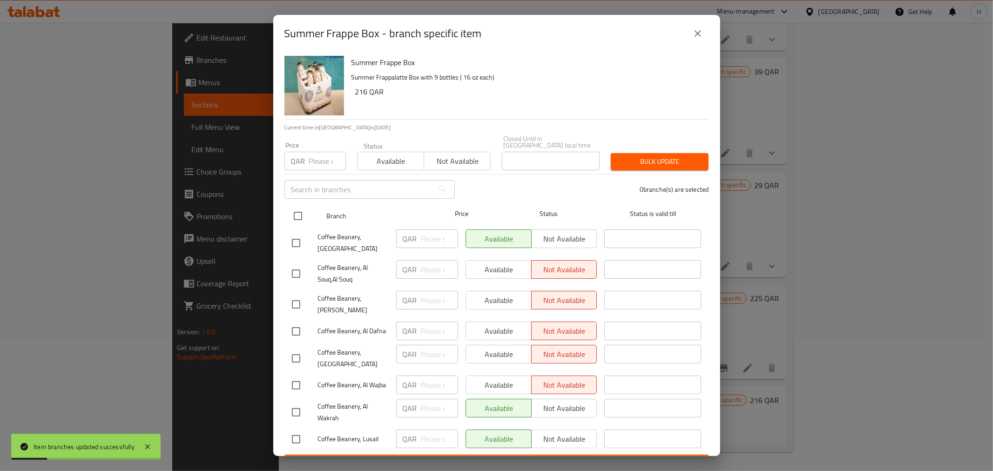
checkbox input "true"
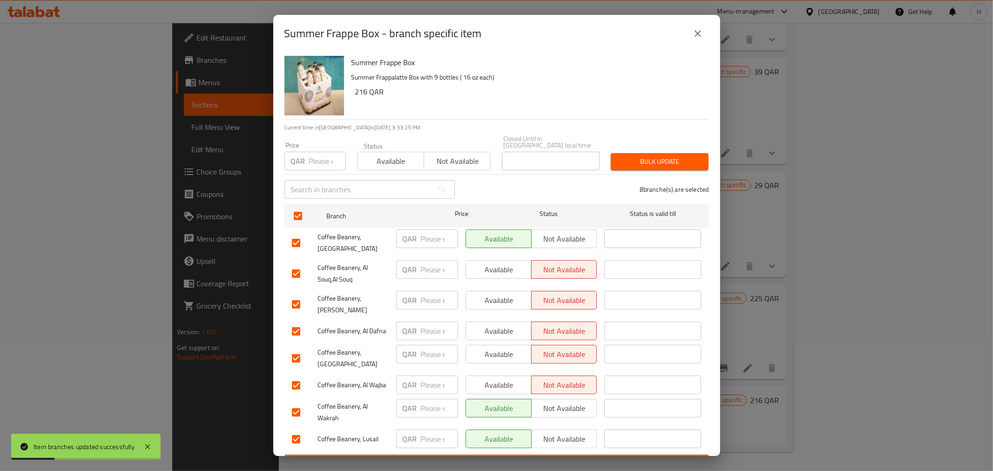
click at [389, 161] on span "Available" at bounding box center [390, 160] width 59 height 13
click at [658, 156] on span "Bulk update" at bounding box center [659, 162] width 83 height 12
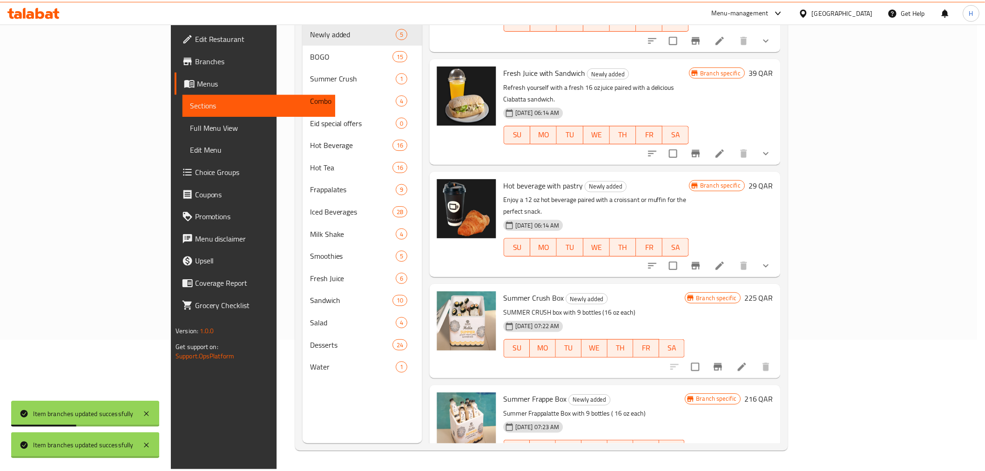
scroll to position [60, 0]
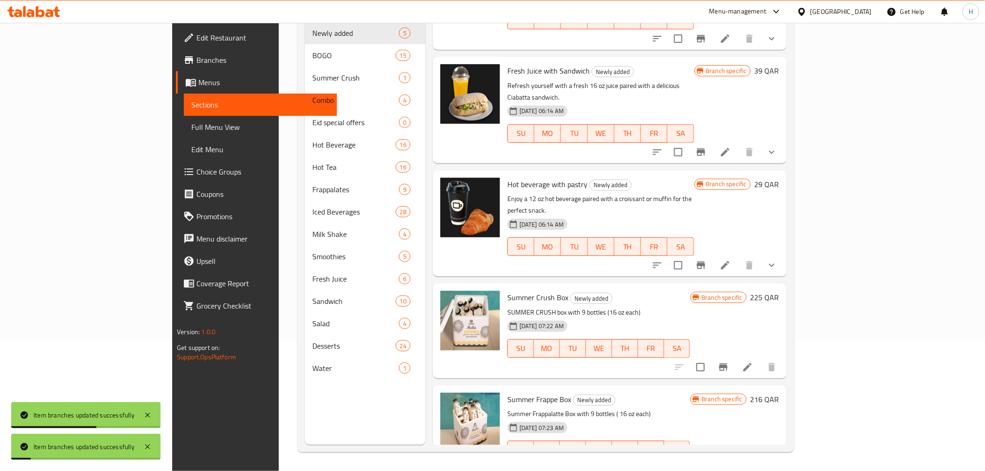
click at [727, 363] on icon "Branch-specific-item" at bounding box center [723, 366] width 8 height 7
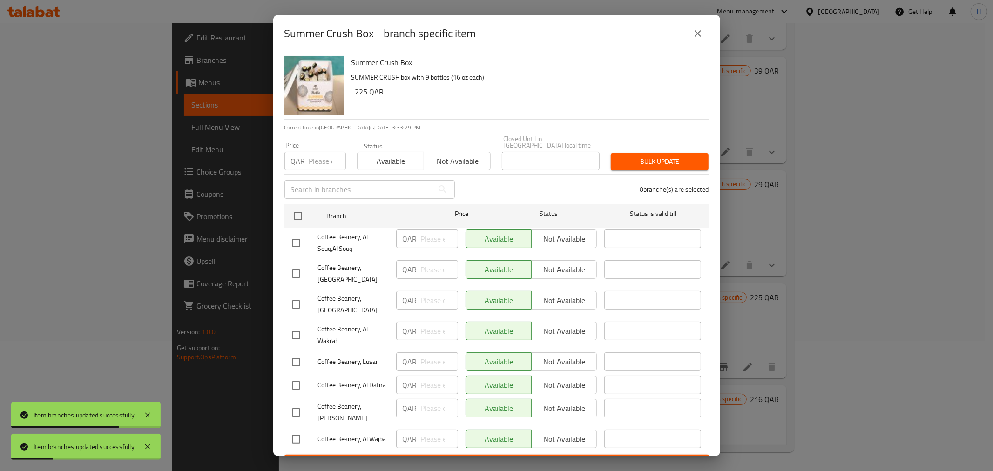
click at [704, 40] on button "close" at bounding box center [697, 33] width 22 height 22
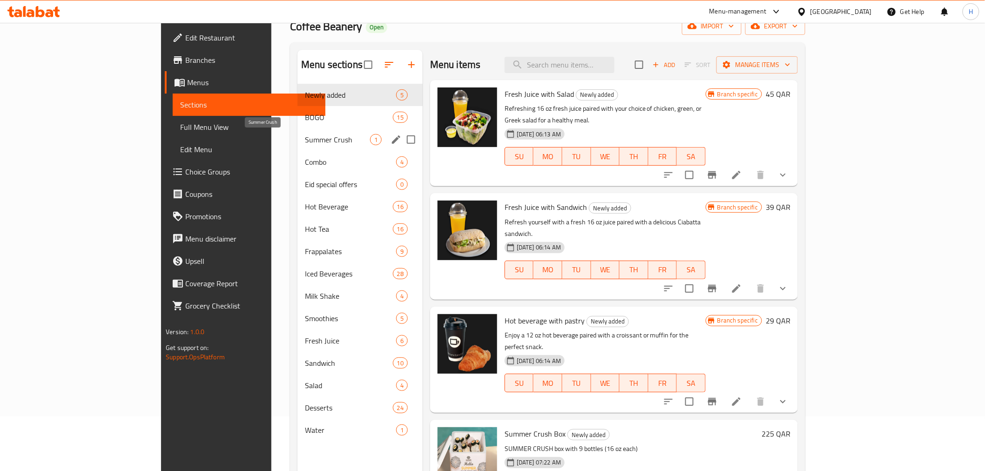
scroll to position [0, 0]
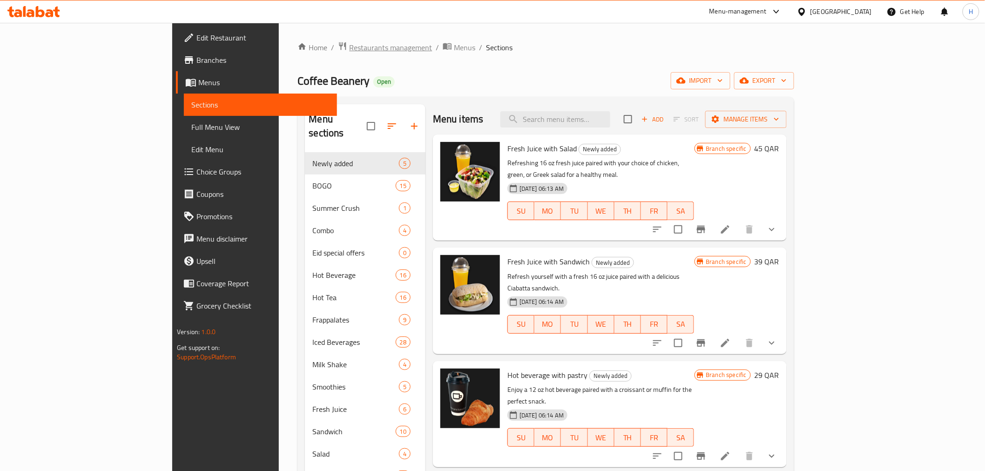
click at [349, 50] on span "Restaurants management" at bounding box center [390, 47] width 83 height 11
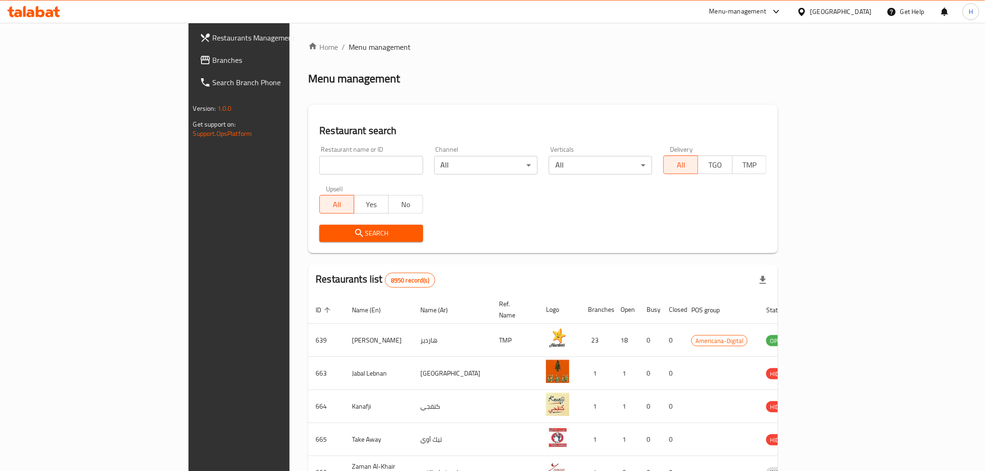
click at [319, 171] on input "search" at bounding box center [370, 165] width 103 height 19
type input "tcby"
click button "Search" at bounding box center [370, 233] width 103 height 17
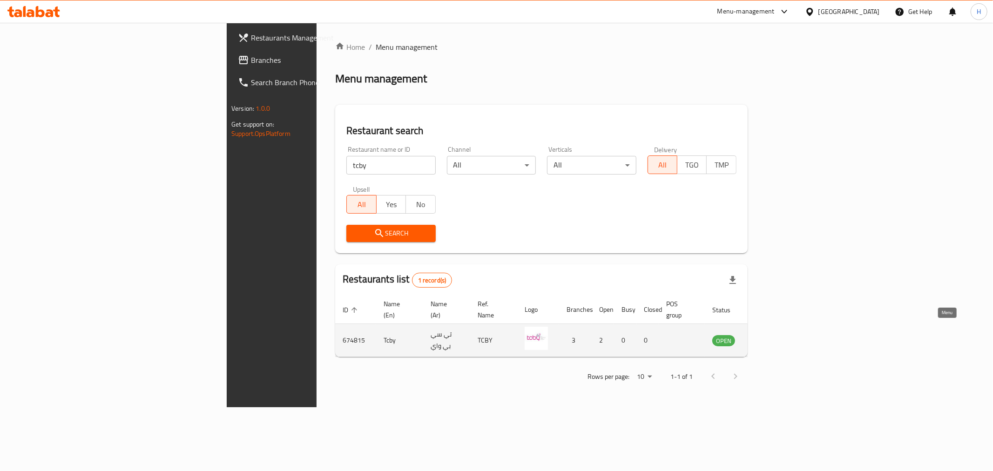
click at [778, 335] on link "enhanced table" at bounding box center [769, 340] width 17 height 11
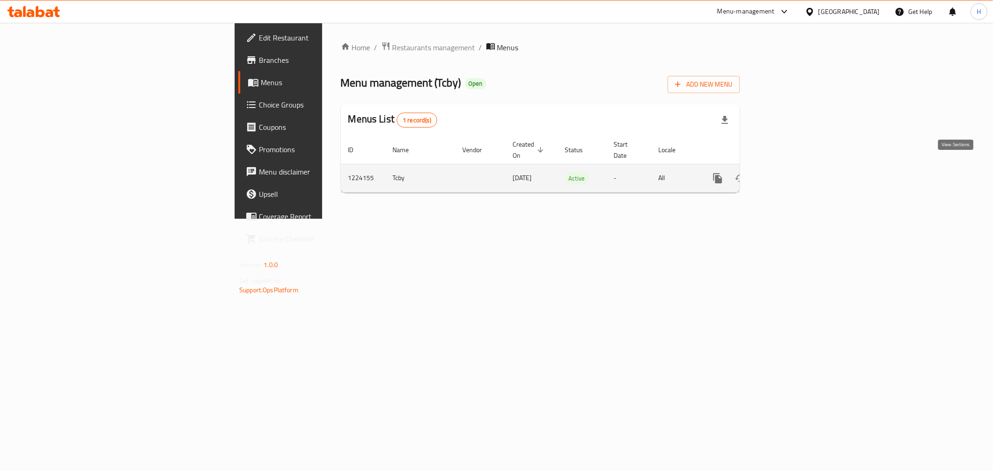
click at [796, 168] on link "enhanced table" at bounding box center [784, 178] width 22 height 22
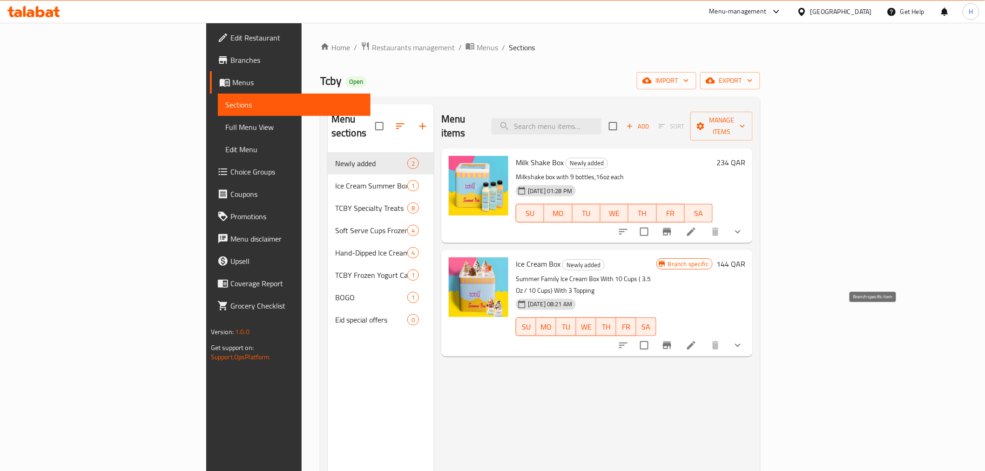
click at [672, 340] on icon "Branch-specific-item" at bounding box center [666, 345] width 11 height 11
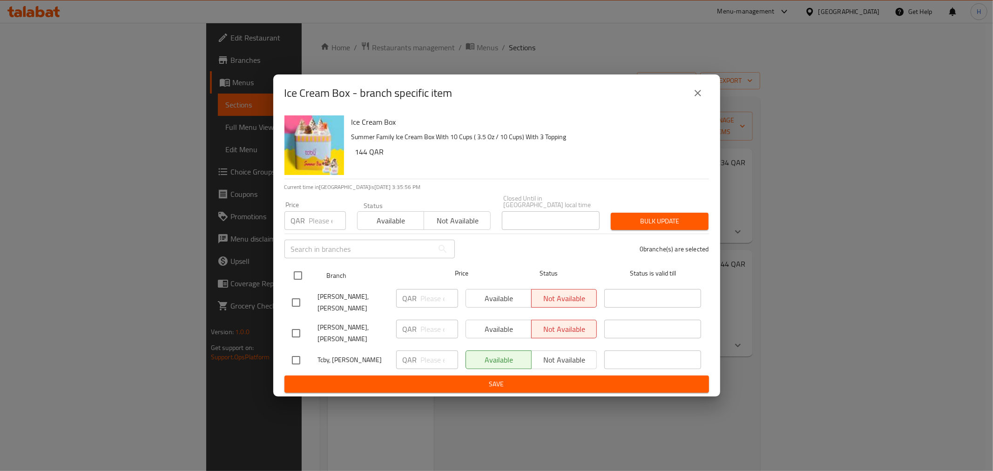
click at [299, 280] on input "checkbox" at bounding box center [298, 276] width 20 height 20
checkbox input "true"
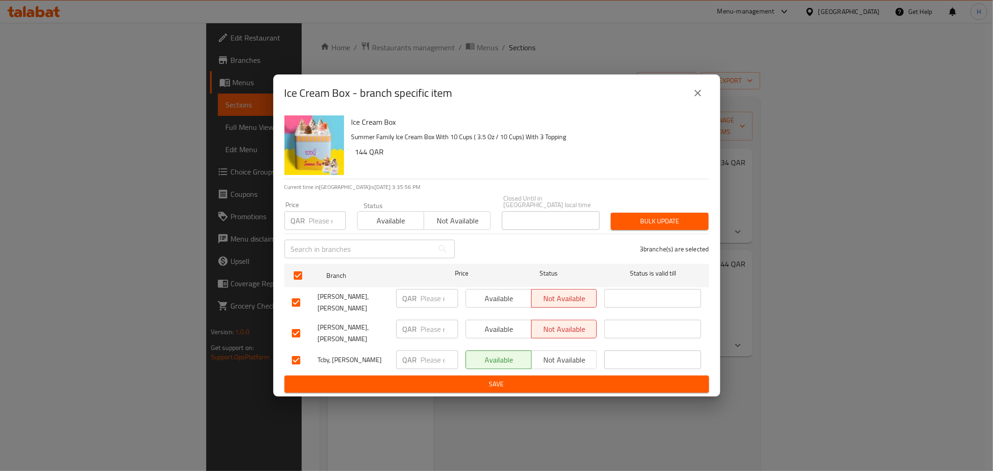
click at [415, 214] on div "Available Not available" at bounding box center [424, 216] width 134 height 28
click at [394, 217] on button "Available" at bounding box center [390, 220] width 67 height 19
click at [651, 226] on span "Bulk update" at bounding box center [659, 221] width 83 height 12
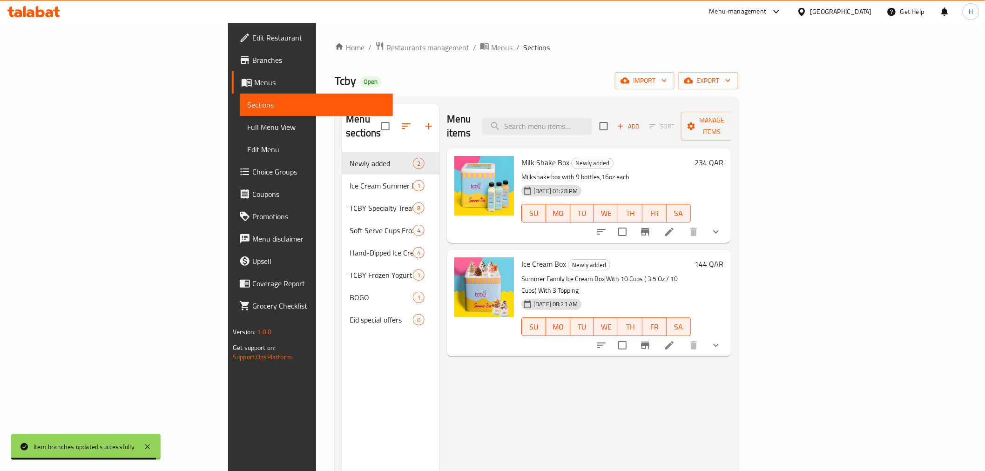
click at [252, 60] on span "Branches" at bounding box center [318, 59] width 133 height 11
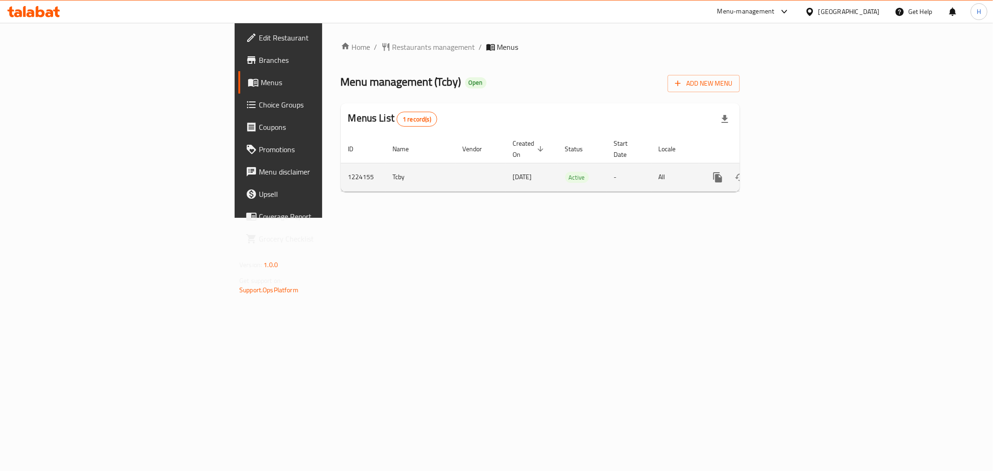
click at [796, 166] on link "enhanced table" at bounding box center [784, 177] width 22 height 22
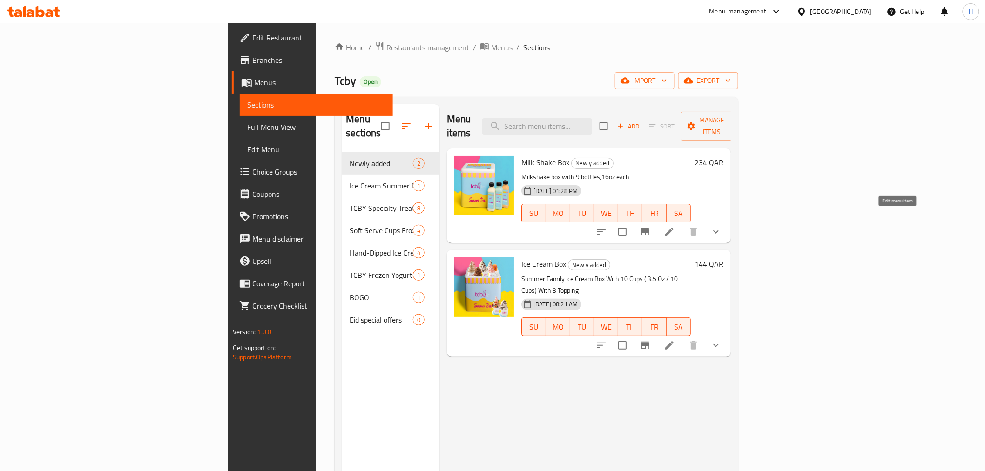
click at [673, 228] on icon at bounding box center [669, 232] width 8 height 8
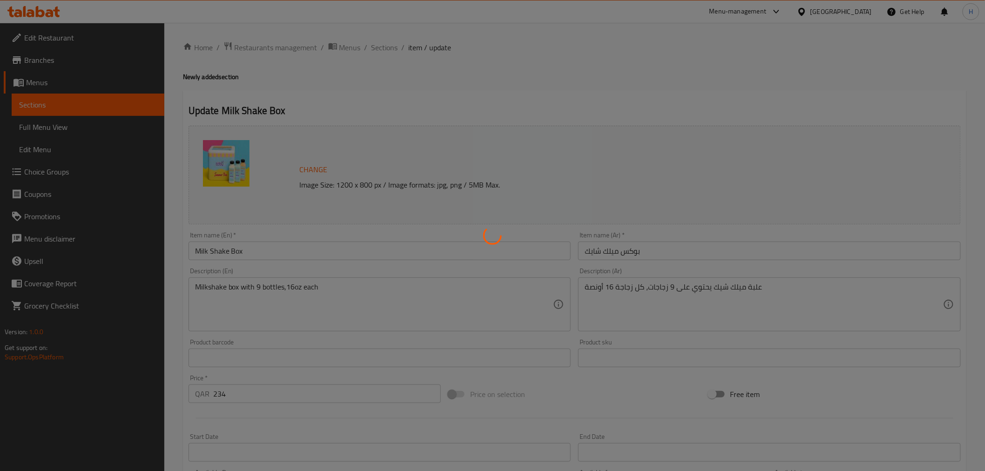
type input "اختيارك من نكهات علبة ميلك شيك"
type input "9"
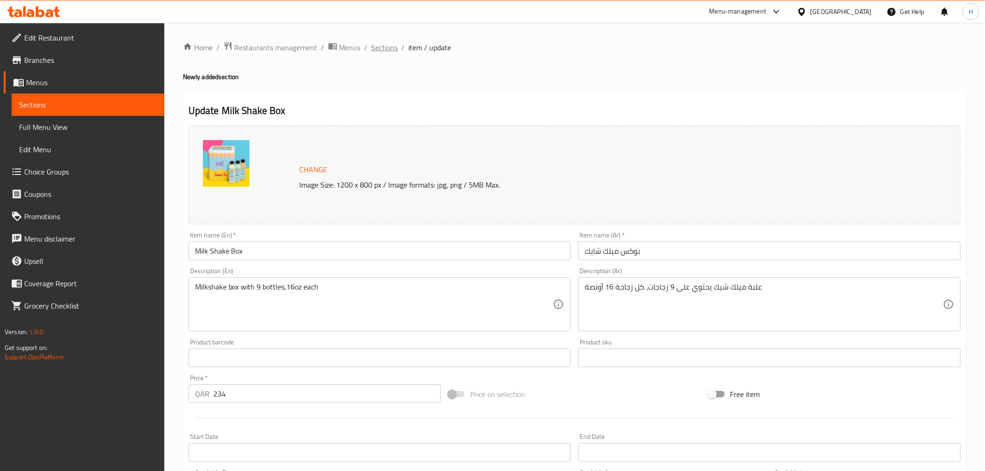
drag, startPoint x: 389, startPoint y: 49, endPoint x: 455, endPoint y: 90, distance: 76.9
click at [389, 49] on span "Sections" at bounding box center [384, 47] width 27 height 11
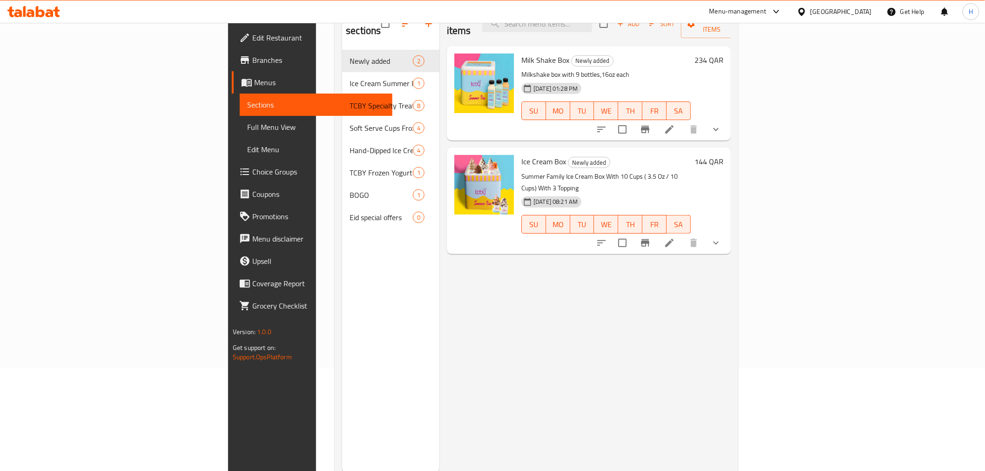
scroll to position [103, 0]
click at [675, 236] on icon at bounding box center [669, 241] width 11 height 11
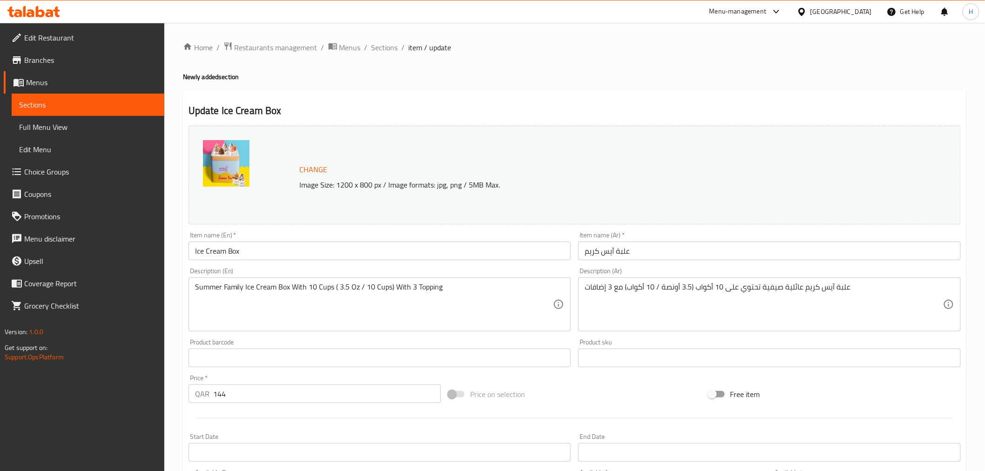
scroll to position [52, 0]
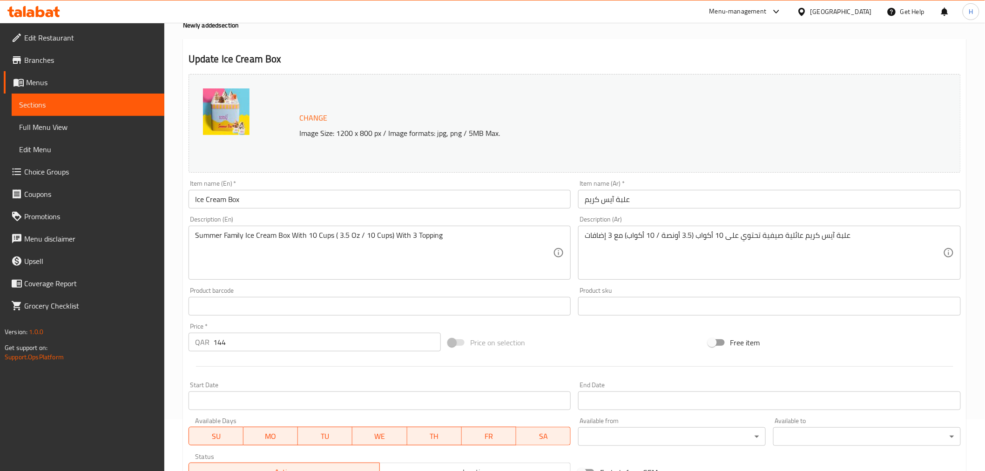
drag, startPoint x: 816, startPoint y: 6, endPoint x: 813, endPoint y: 11, distance: 5.8
click at [782, 6] on icon at bounding box center [776, 11] width 11 height 11
click at [758, 54] on div "Agent Campaigns Center" at bounding box center [731, 62] width 85 height 21
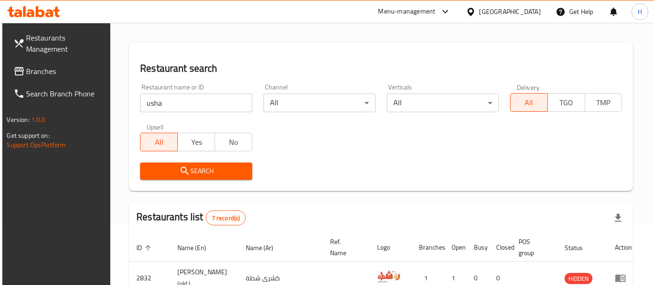
scroll to position [61, 0]
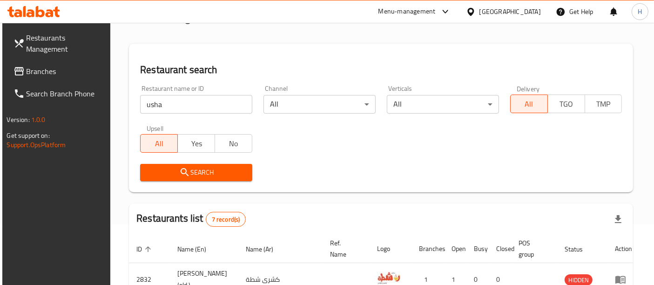
click at [208, 105] on input "usha" at bounding box center [196, 104] width 112 height 19
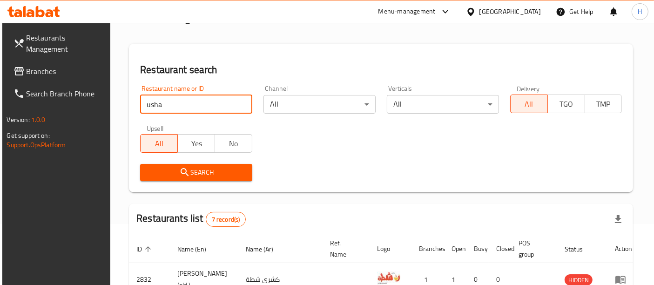
click at [208, 105] on input "usha" at bounding box center [196, 104] width 112 height 19
type input "tcby"
click at [197, 164] on button "Search" at bounding box center [196, 172] width 112 height 17
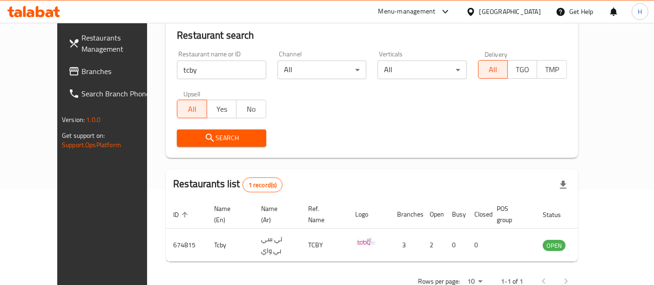
scroll to position [112, 0]
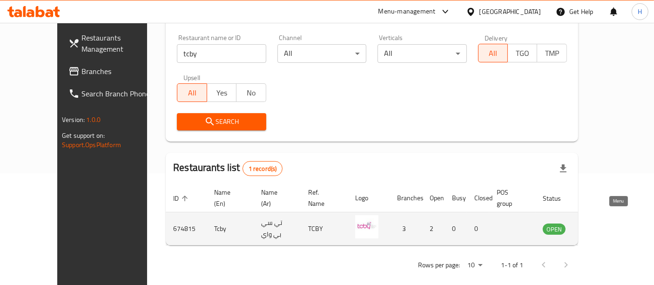
click at [609, 223] on link "enhanced table" at bounding box center [599, 228] width 17 height 11
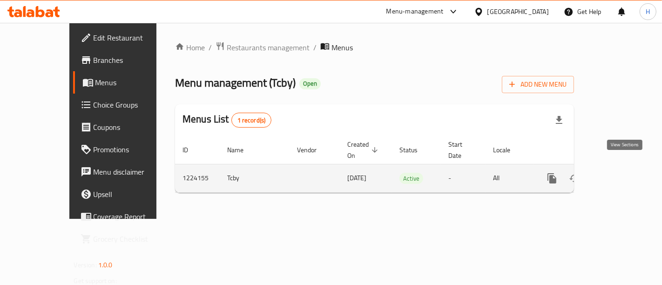
click at [618, 169] on link "enhanced table" at bounding box center [619, 178] width 22 height 22
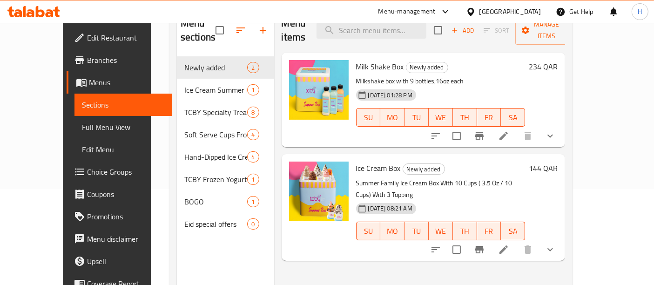
scroll to position [52, 0]
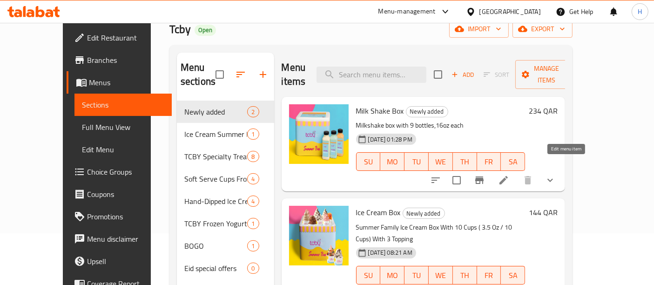
click at [509, 174] on icon at bounding box center [503, 179] width 11 height 11
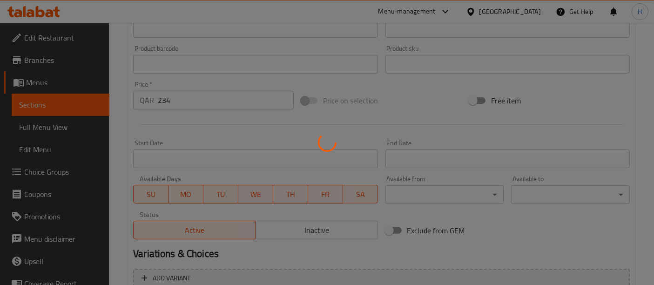
scroll to position [310, 0]
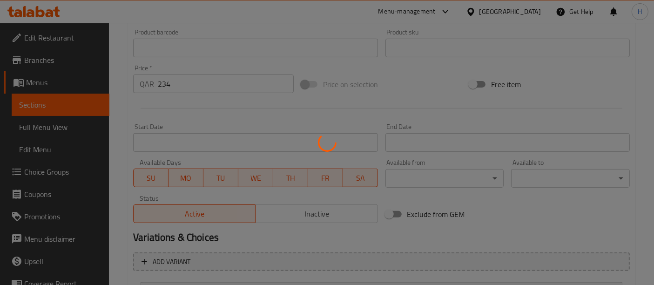
type input "اختيارك من نكهات علبة ميلك شيك"
type input "9"
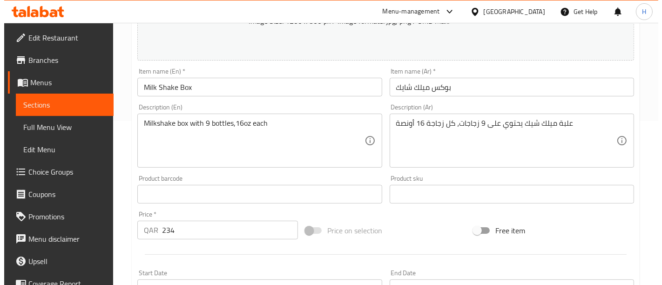
scroll to position [0, 0]
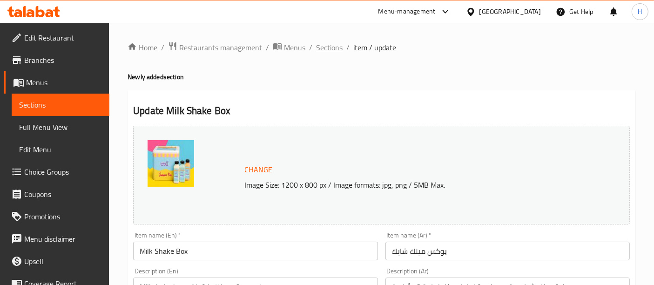
click at [321, 53] on span "Sections" at bounding box center [329, 47] width 27 height 11
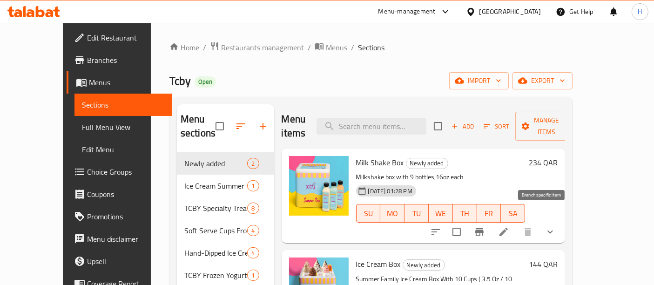
click at [483, 228] on icon "Branch-specific-item" at bounding box center [479, 231] width 8 height 7
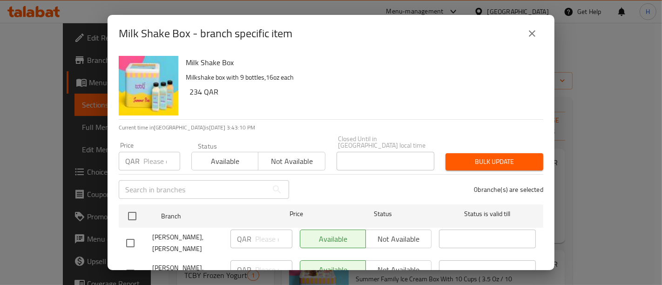
click at [527, 31] on icon "close" at bounding box center [531, 33] width 11 height 11
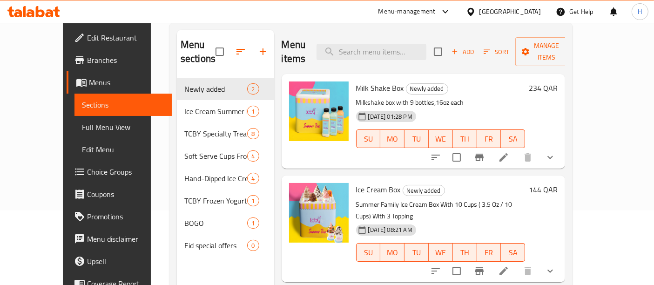
scroll to position [52, 0]
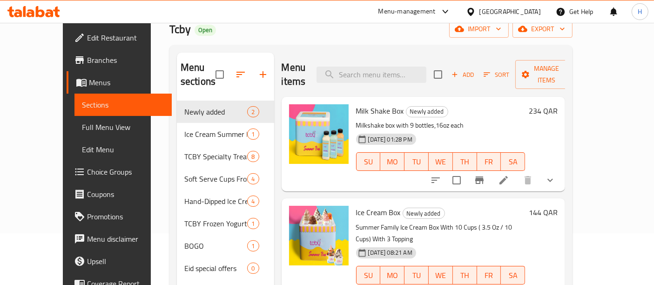
click at [436, 15] on div "Menu-management" at bounding box center [406, 11] width 57 height 11
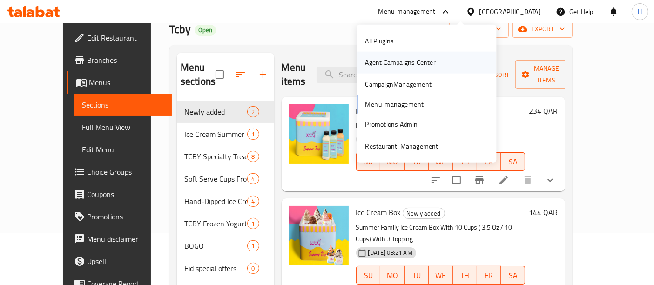
click at [411, 61] on div "Agent Campaigns Center" at bounding box center [400, 62] width 70 height 10
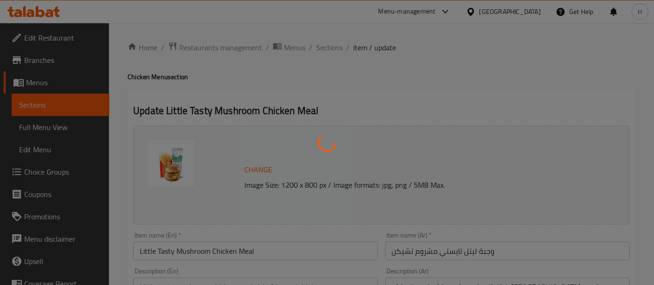
type input "إختيارك من الحجم:"
type input "1"
type input "إكستراس"
type input "0"
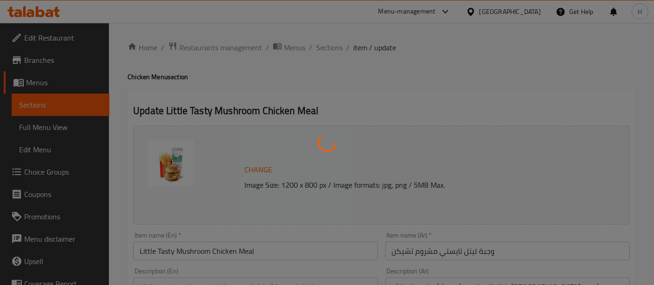
type input "2"
type input "إختر المشروب"
type input "1"
type input "اختيارك من:"
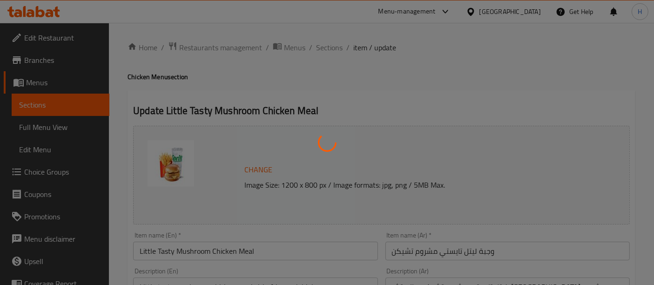
type input "1"
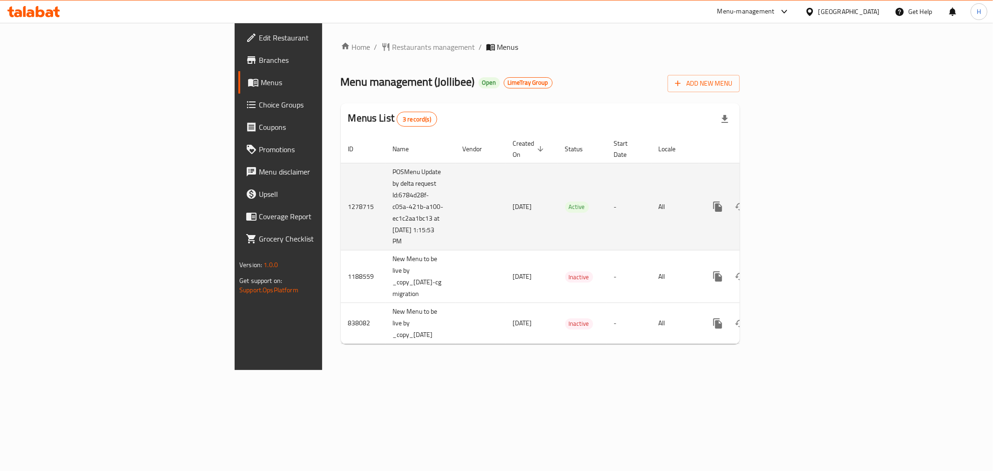
click at [796, 195] on link "enhanced table" at bounding box center [784, 206] width 22 height 22
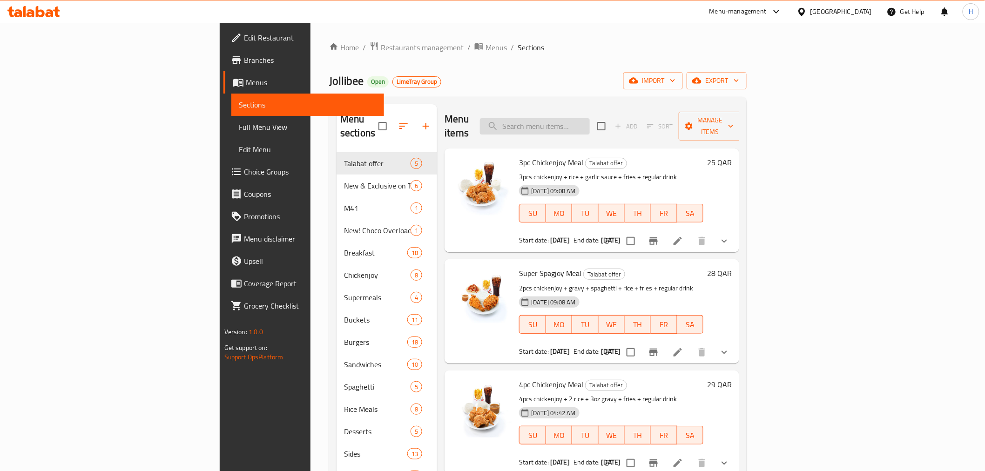
click at [590, 121] on input "search" at bounding box center [535, 126] width 110 height 16
type input "mango"
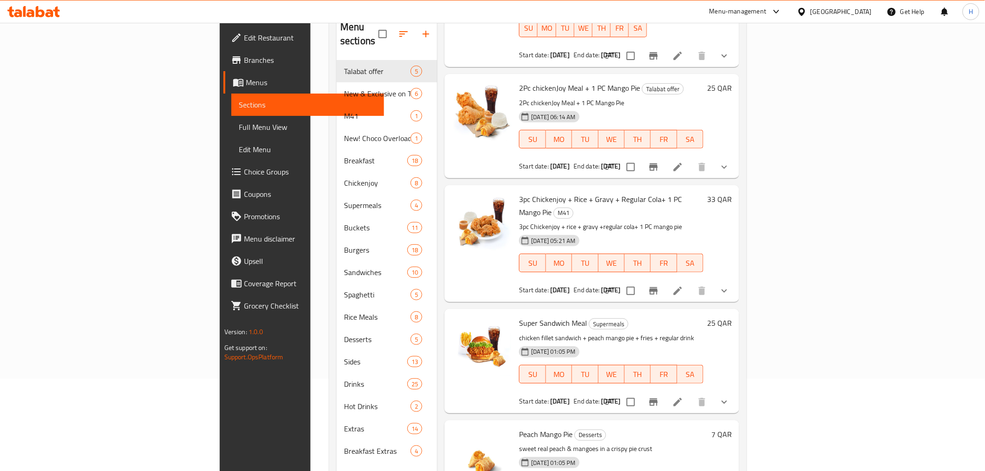
scroll to position [130, 0]
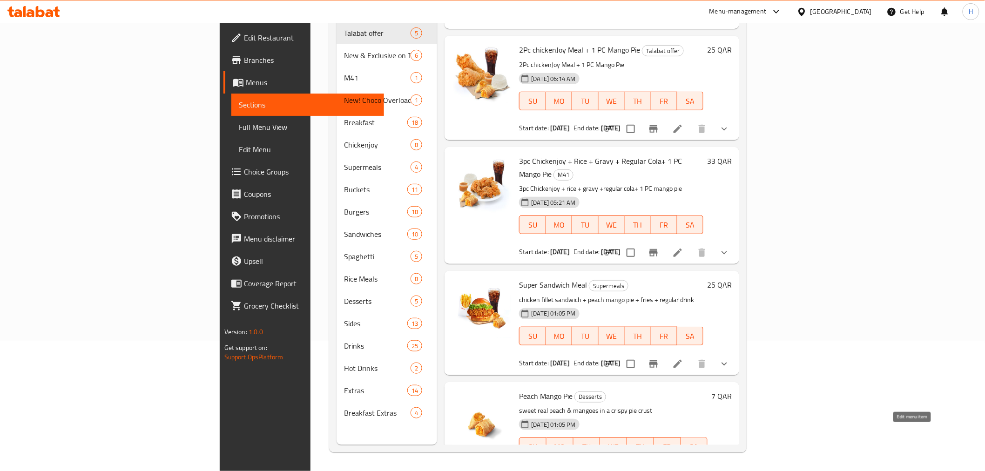
click at [705, 469] on icon at bounding box center [699, 474] width 11 height 11
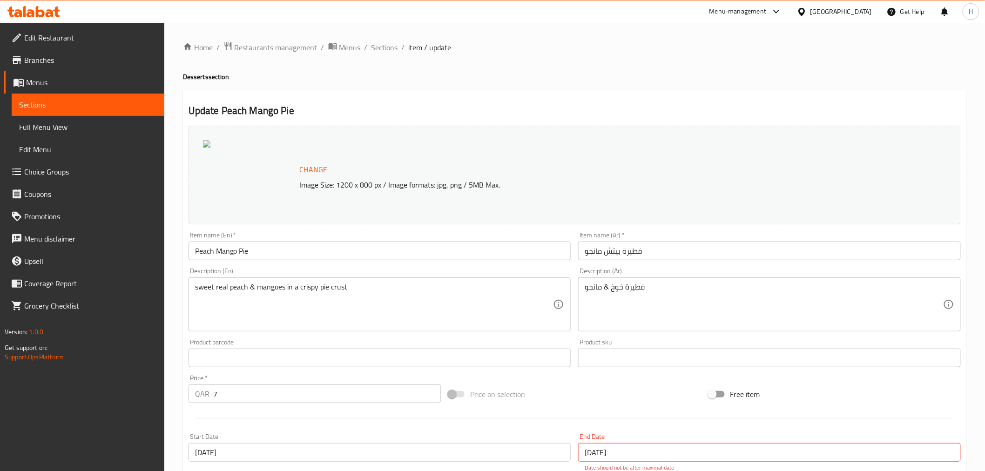
click at [766, 16] on div "Menu-management" at bounding box center [737, 11] width 57 height 11
click at [729, 65] on div "Agent Campaigns Center" at bounding box center [731, 63] width 70 height 10
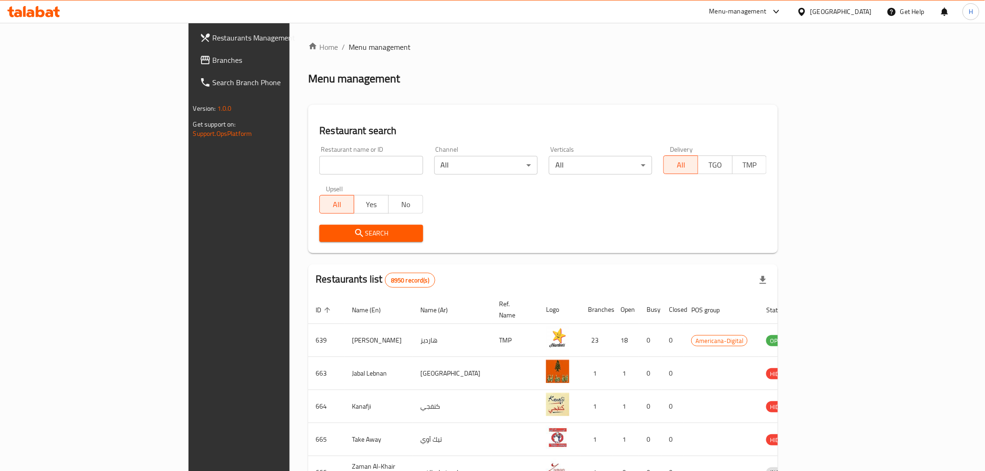
click at [789, 4] on div "Menu-management" at bounding box center [745, 11] width 87 height 22
click at [766, 7] on div "Menu-management" at bounding box center [737, 11] width 57 height 11
